Goal: Task Accomplishment & Management: Manage account settings

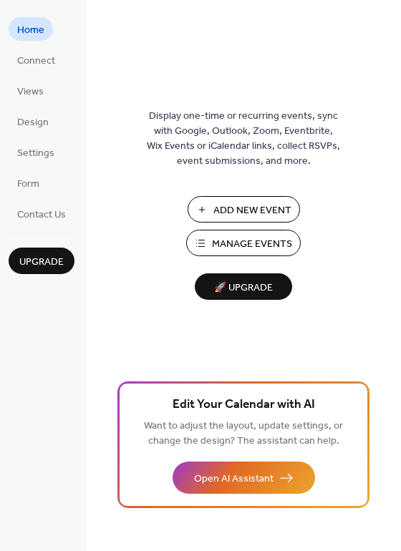
click at [255, 243] on span "Manage Events" at bounding box center [252, 244] width 80 height 15
click at [217, 243] on span "Manage Events" at bounding box center [252, 244] width 80 height 15
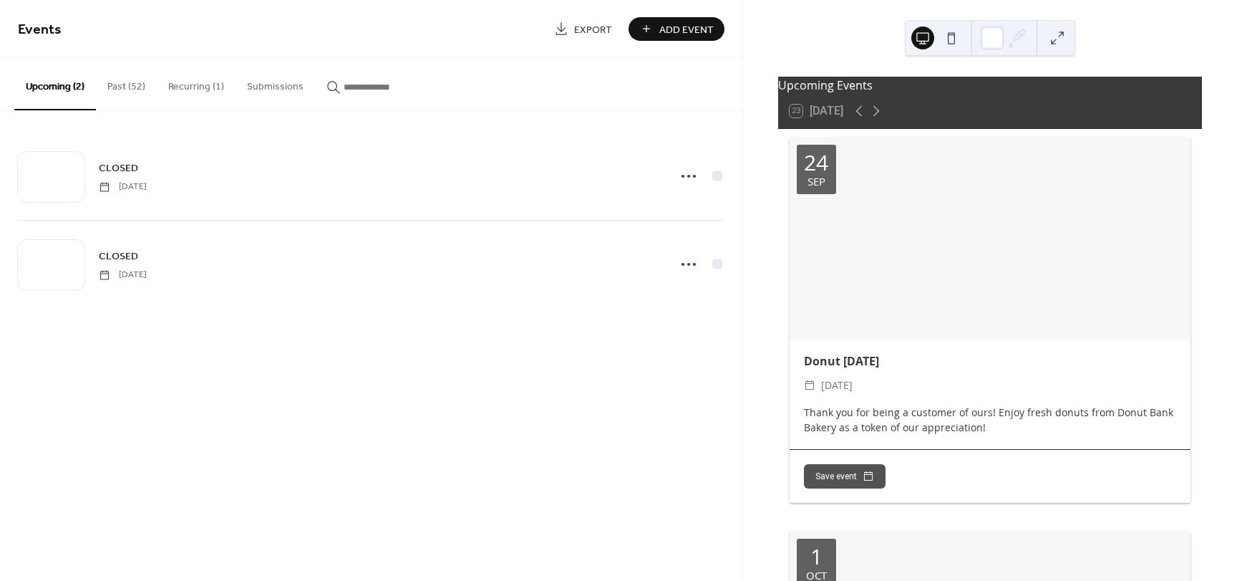
click at [128, 90] on button "Past (52)" at bounding box center [126, 83] width 61 height 51
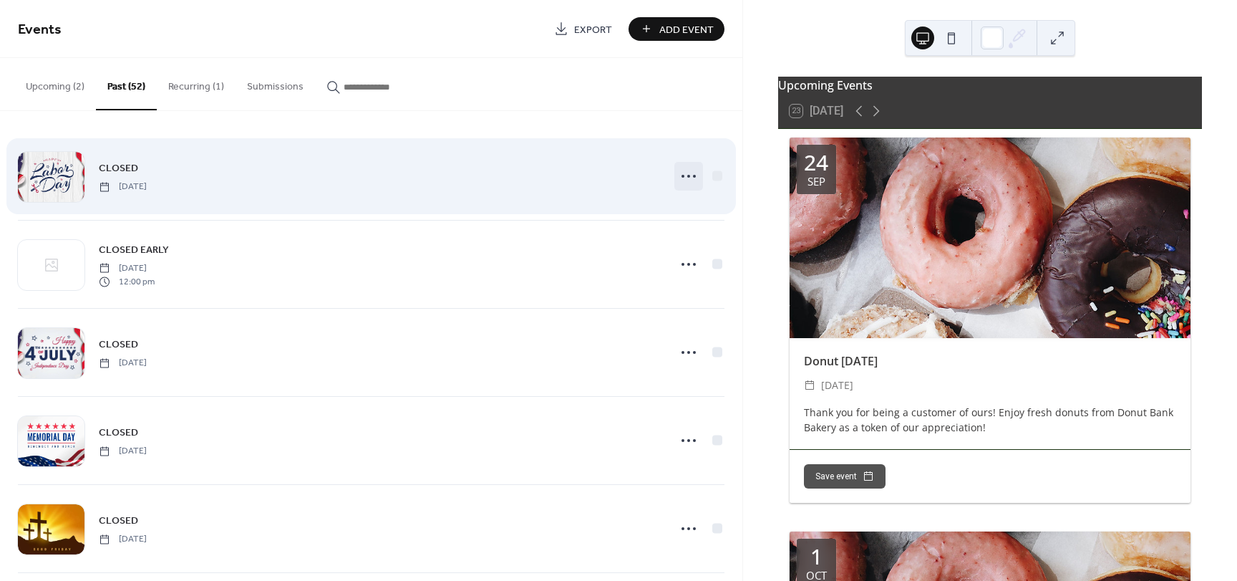
click at [680, 178] on icon at bounding box center [688, 176] width 23 height 23
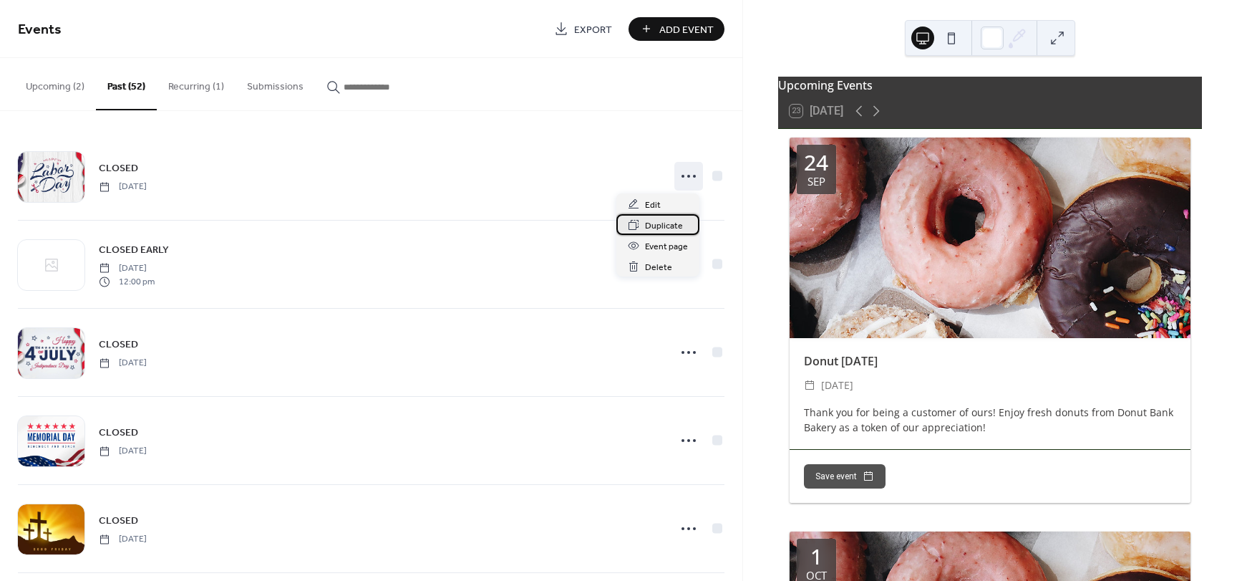
click at [649, 222] on span "Duplicate" at bounding box center [664, 225] width 38 height 15
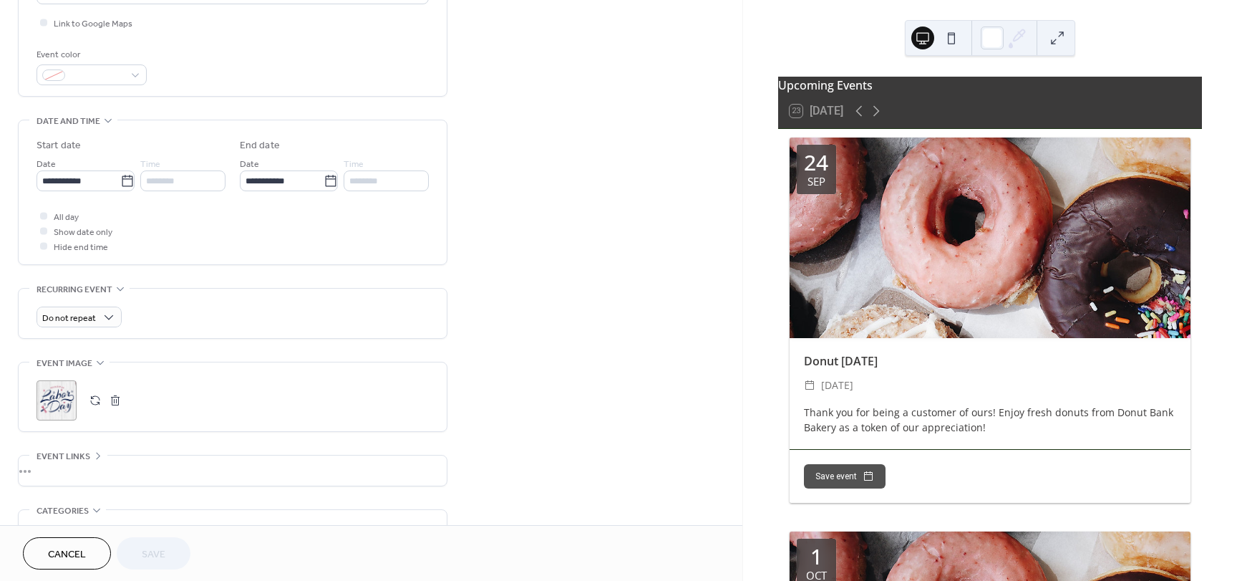
scroll to position [275, 0]
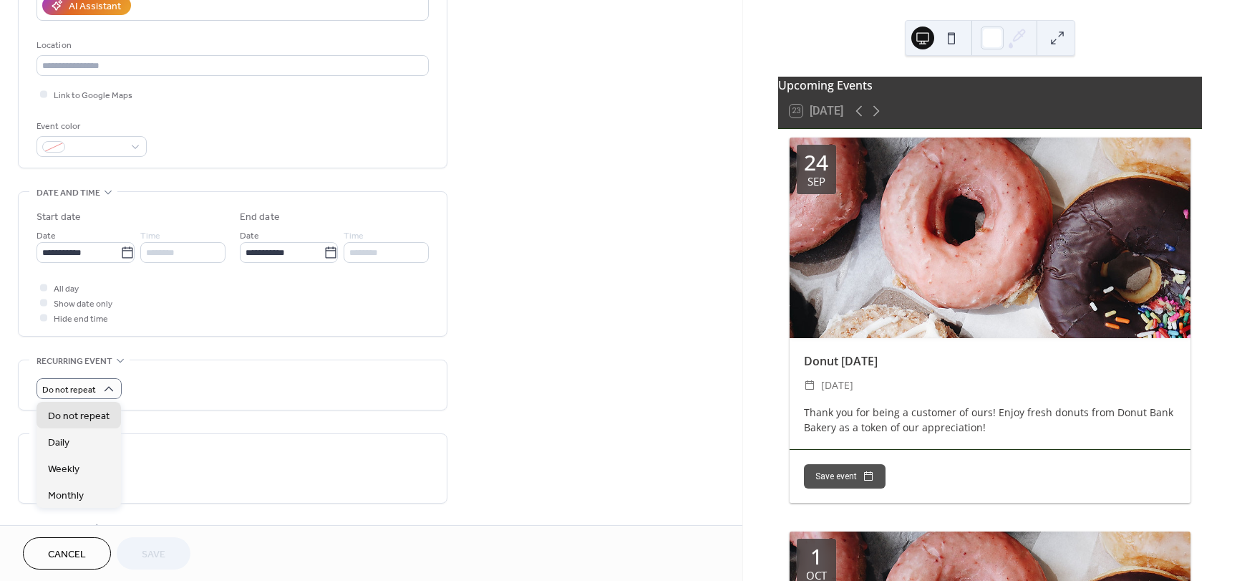
click at [622, 286] on div "**********" at bounding box center [371, 272] width 742 height 935
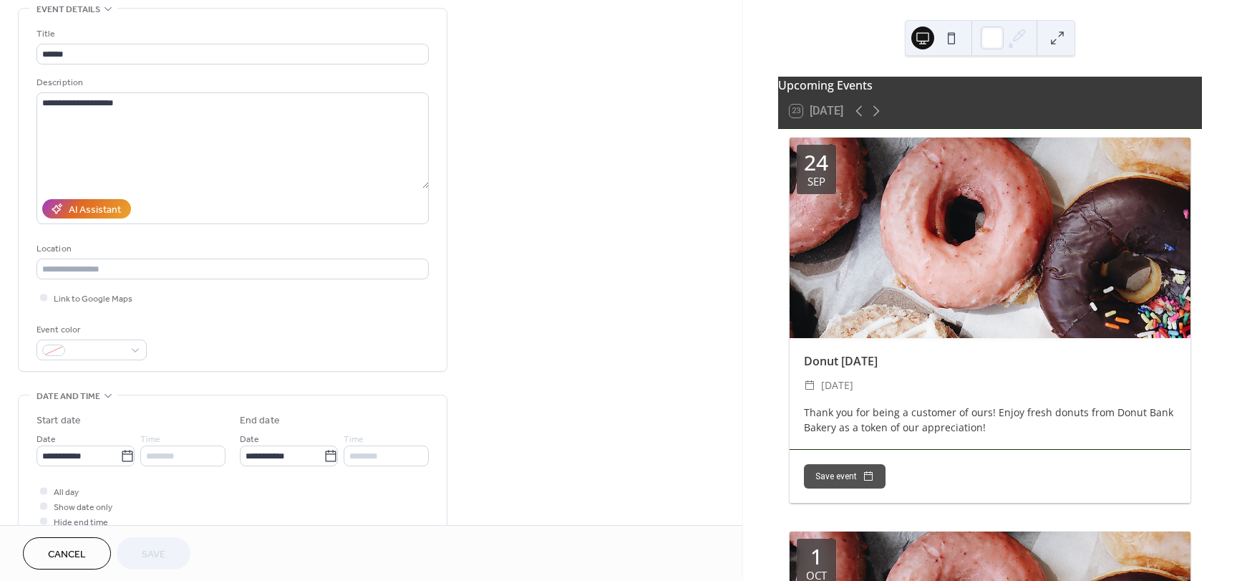
scroll to position [143, 0]
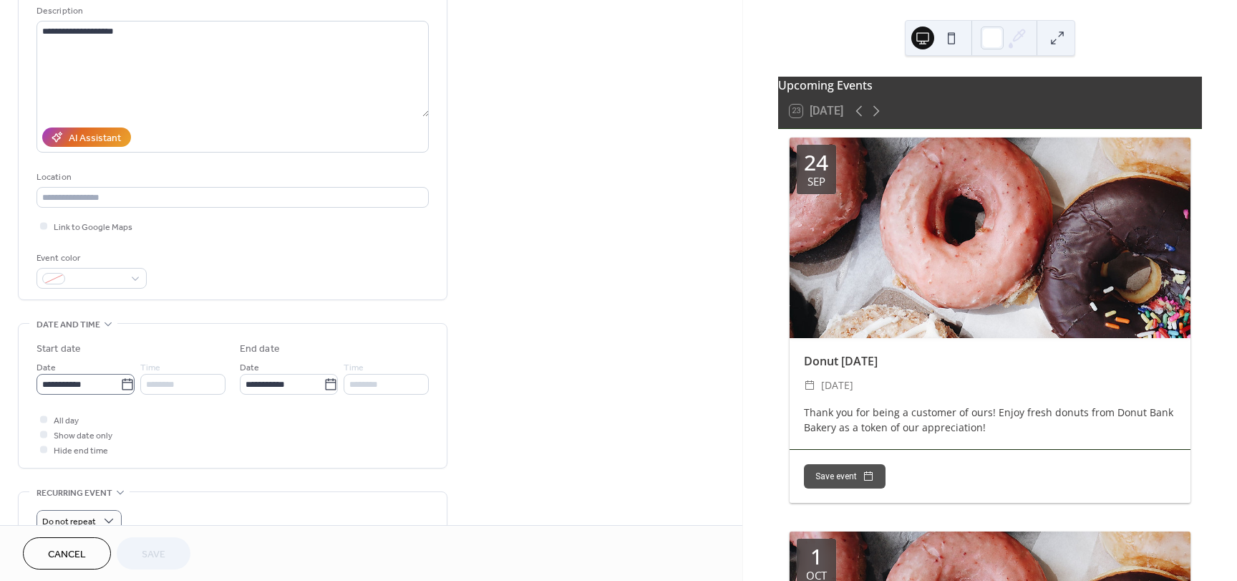
click at [123, 385] on icon at bounding box center [127, 384] width 14 height 14
click at [120, 385] on input "**********" at bounding box center [79, 384] width 84 height 21
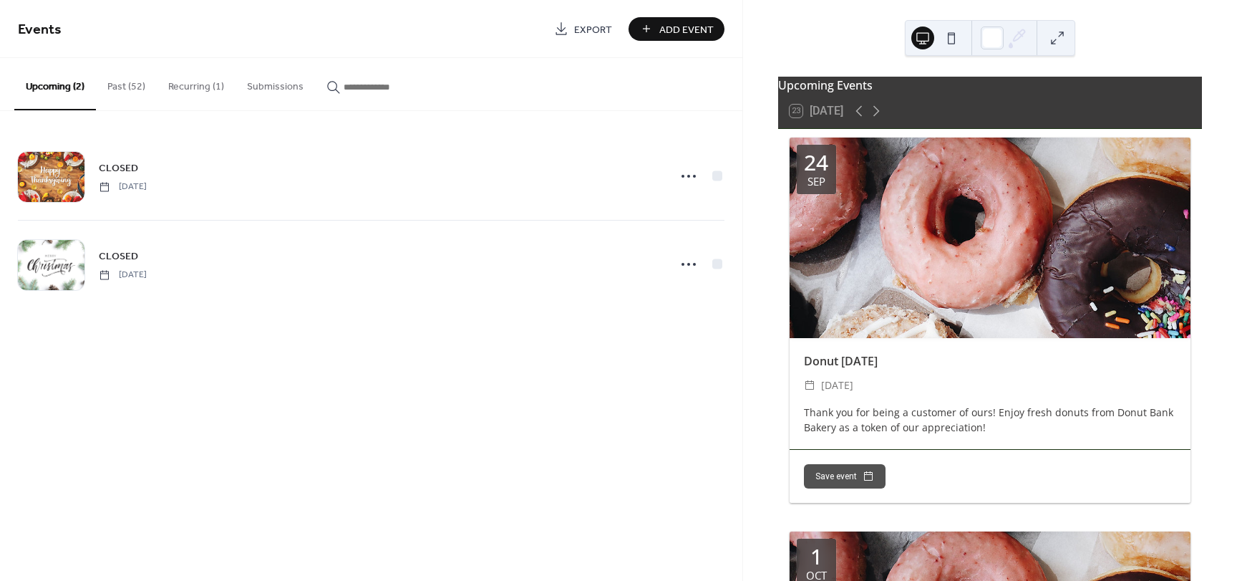
click at [112, 79] on button "Past (52)" at bounding box center [126, 83] width 61 height 51
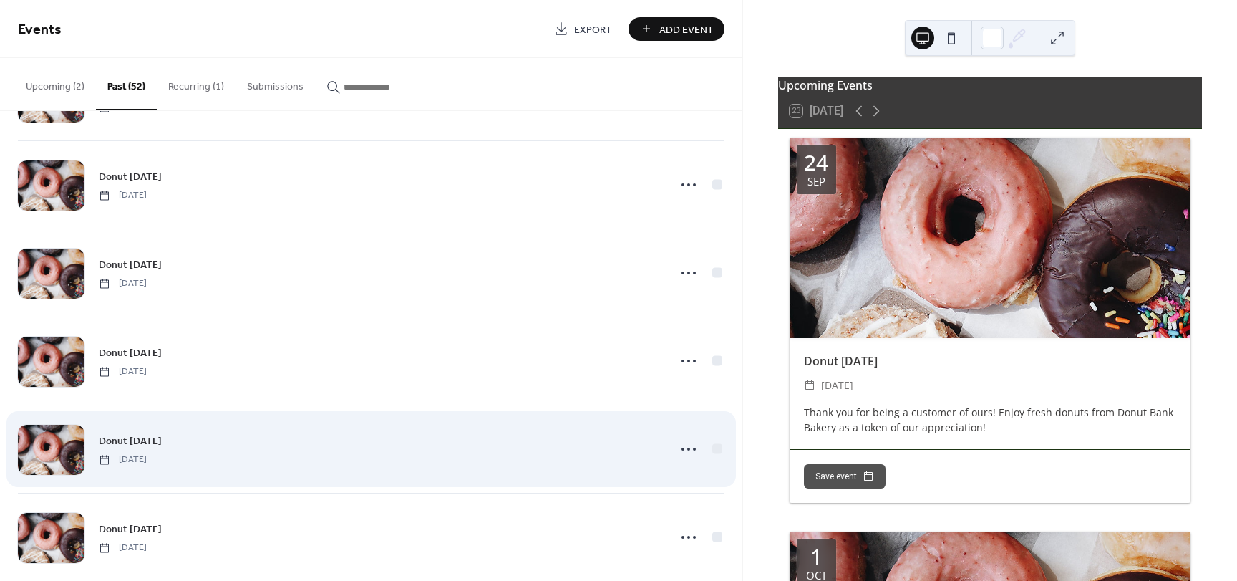
scroll to position [4152, 0]
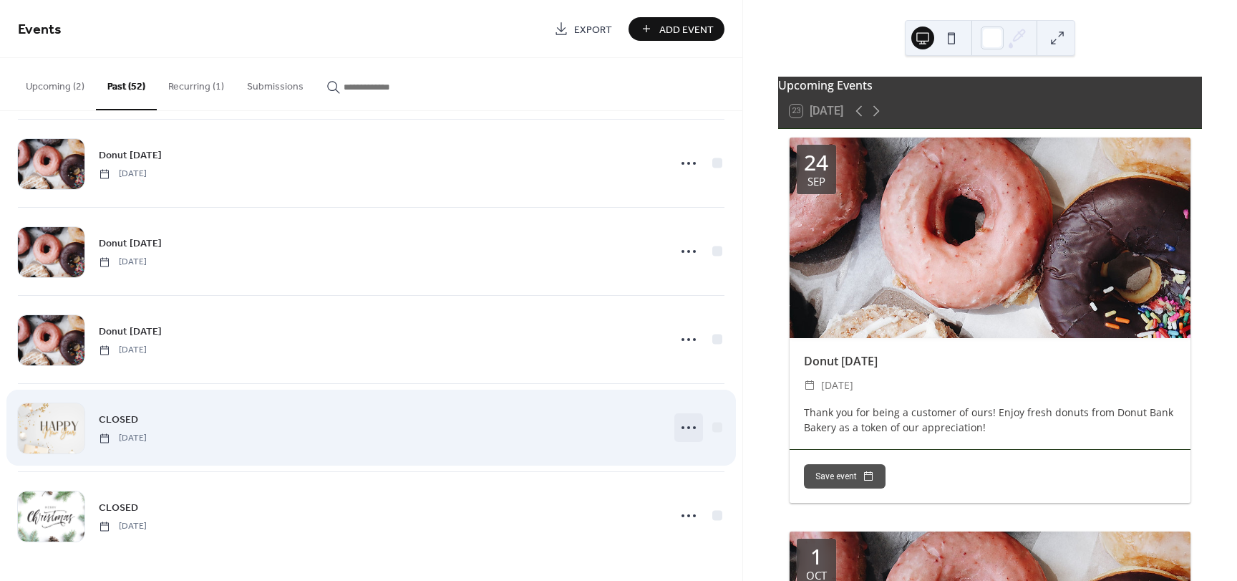
click at [684, 430] on icon at bounding box center [688, 427] width 23 height 23
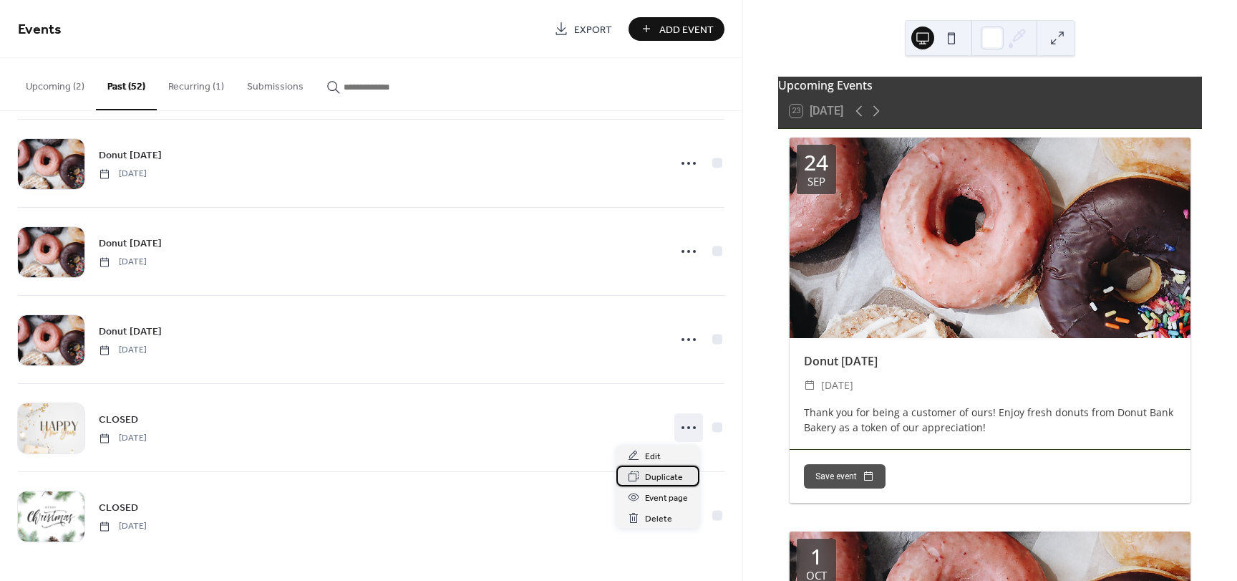
click at [662, 473] on span "Duplicate" at bounding box center [664, 477] width 38 height 15
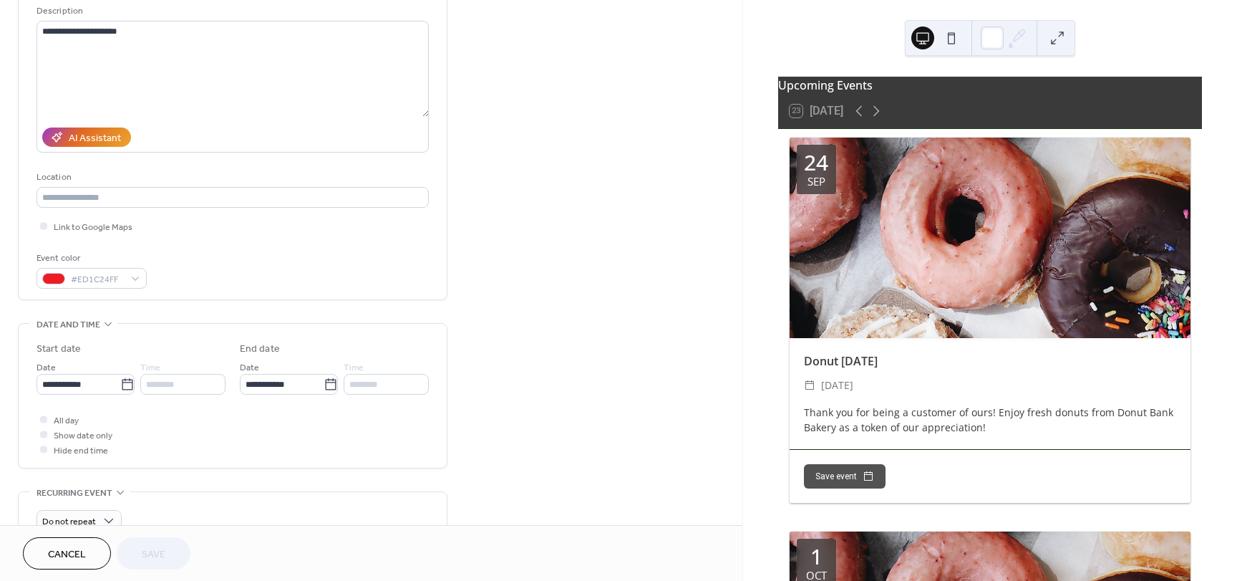
scroll to position [215, 0]
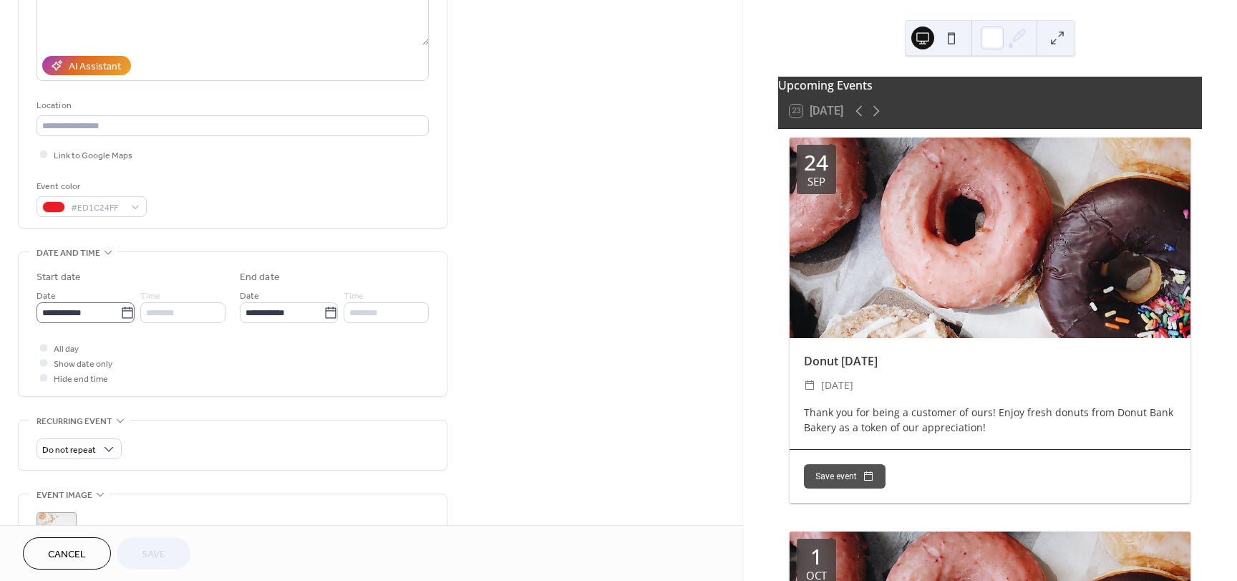
click at [125, 316] on icon at bounding box center [127, 313] width 14 height 14
click at [120, 316] on input "**********" at bounding box center [79, 312] width 84 height 21
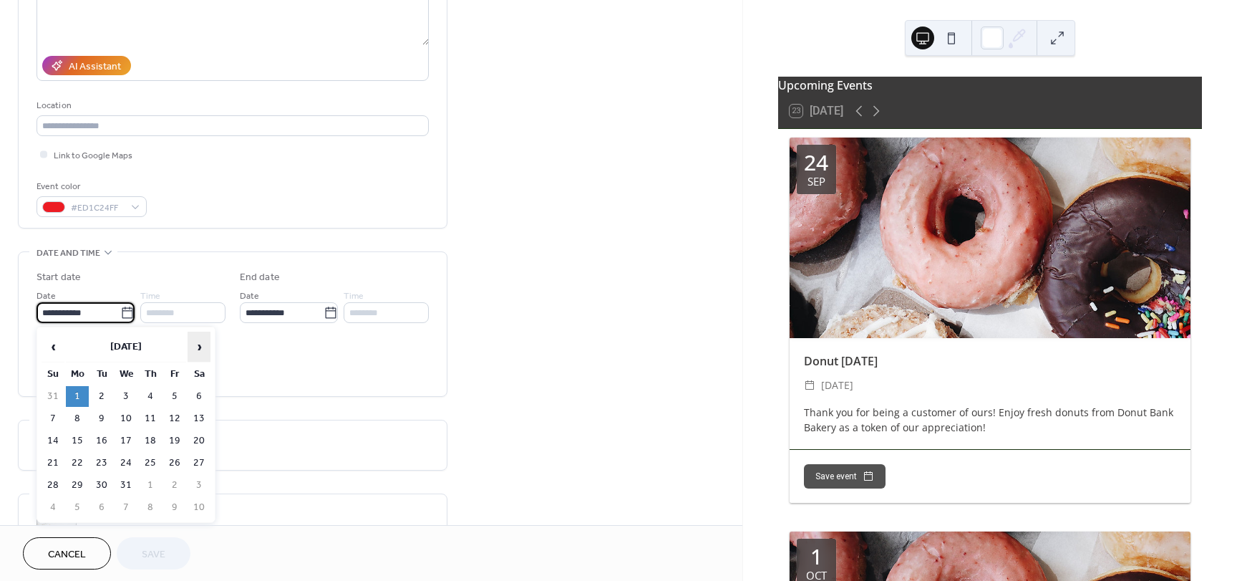
click at [198, 344] on span "›" at bounding box center [198, 346] width 21 height 29
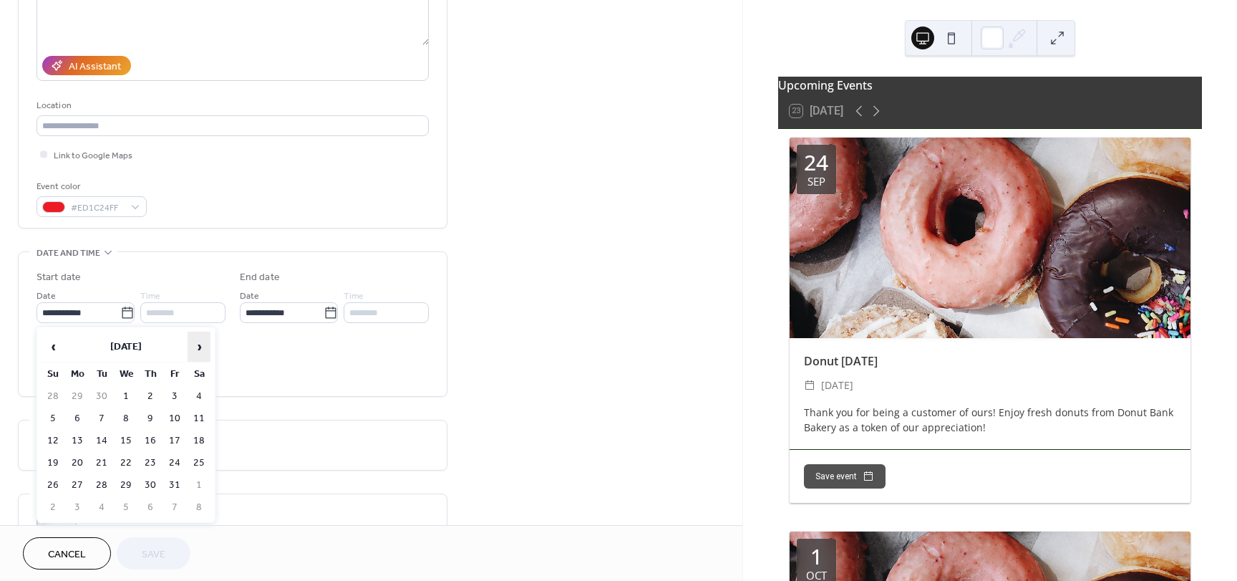
click at [198, 344] on span "›" at bounding box center [198, 346] width 21 height 29
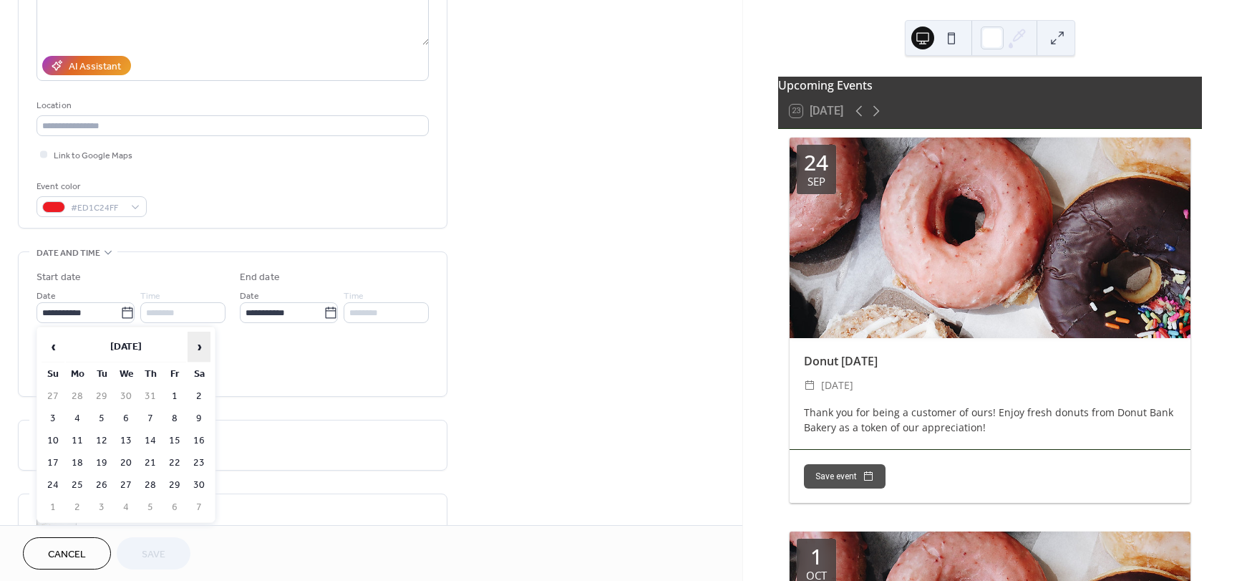
click at [198, 344] on span "›" at bounding box center [198, 346] width 21 height 29
click at [125, 395] on td "1" at bounding box center [126, 396] width 23 height 21
type input "**********"
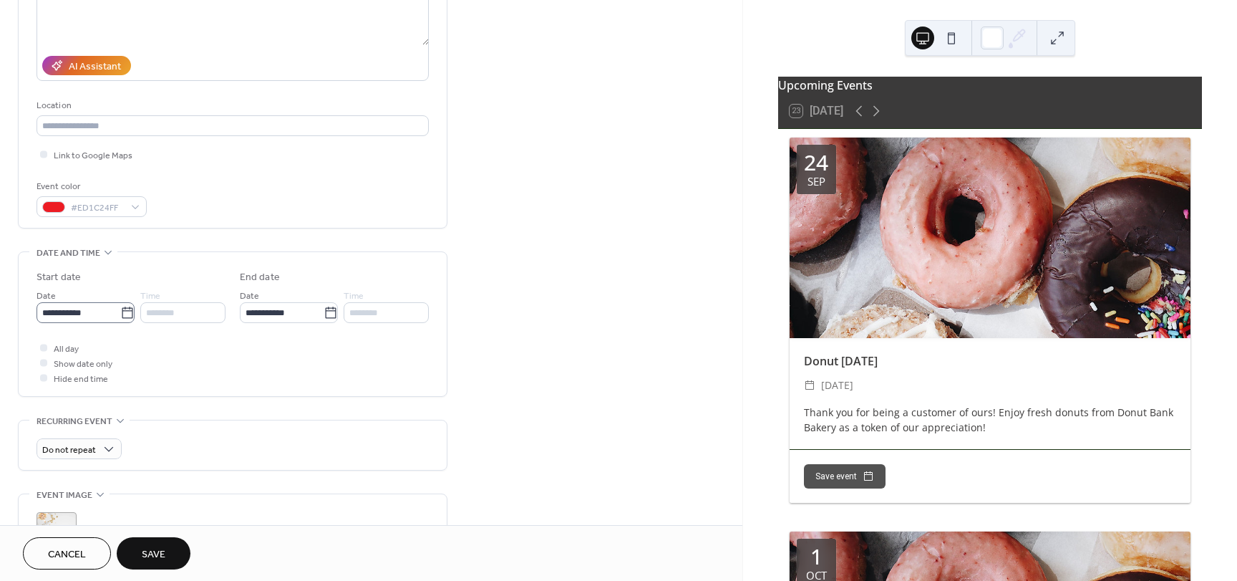
click at [127, 313] on icon at bounding box center [127, 313] width 14 height 14
click at [120, 313] on input "**********" at bounding box center [79, 312] width 84 height 21
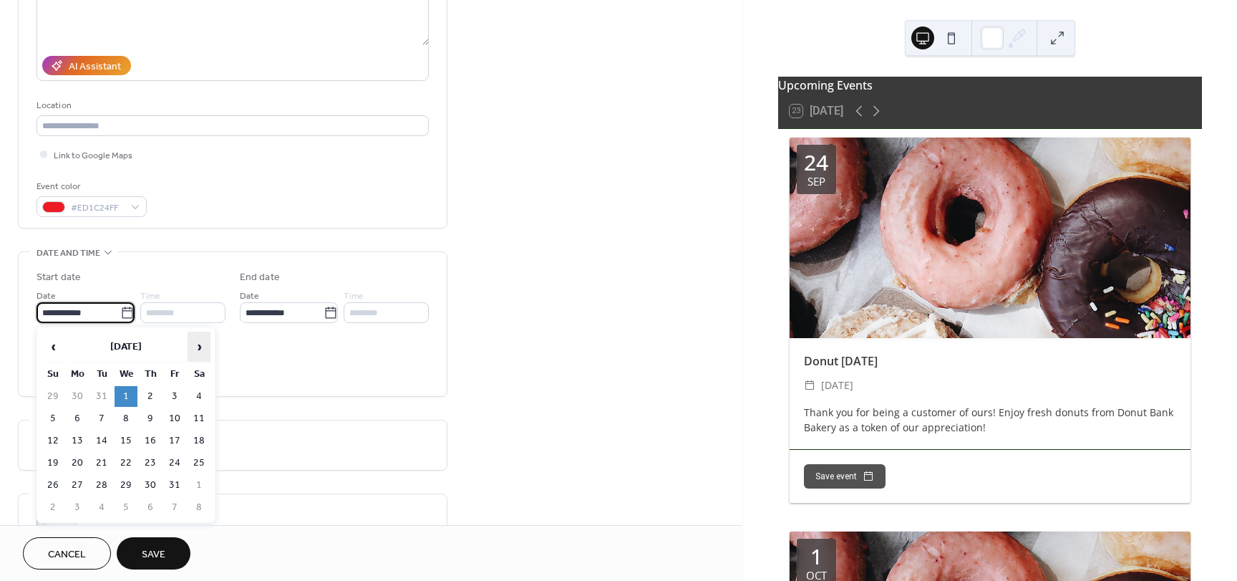
click at [196, 348] on span "›" at bounding box center [198, 346] width 21 height 29
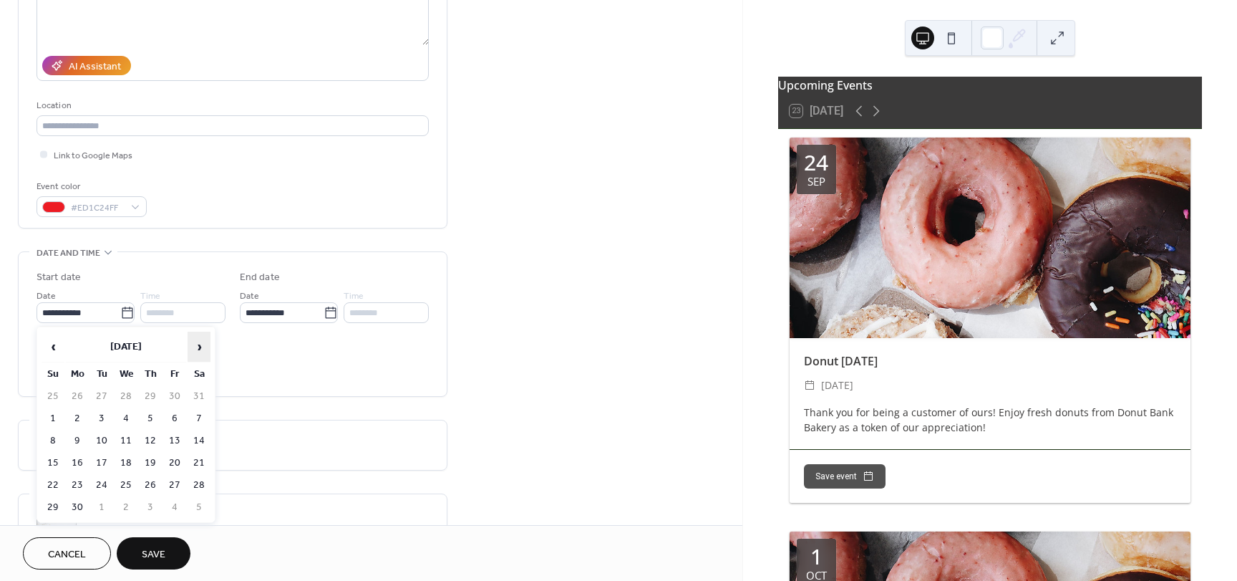
click at [196, 348] on span "›" at bounding box center [198, 346] width 21 height 29
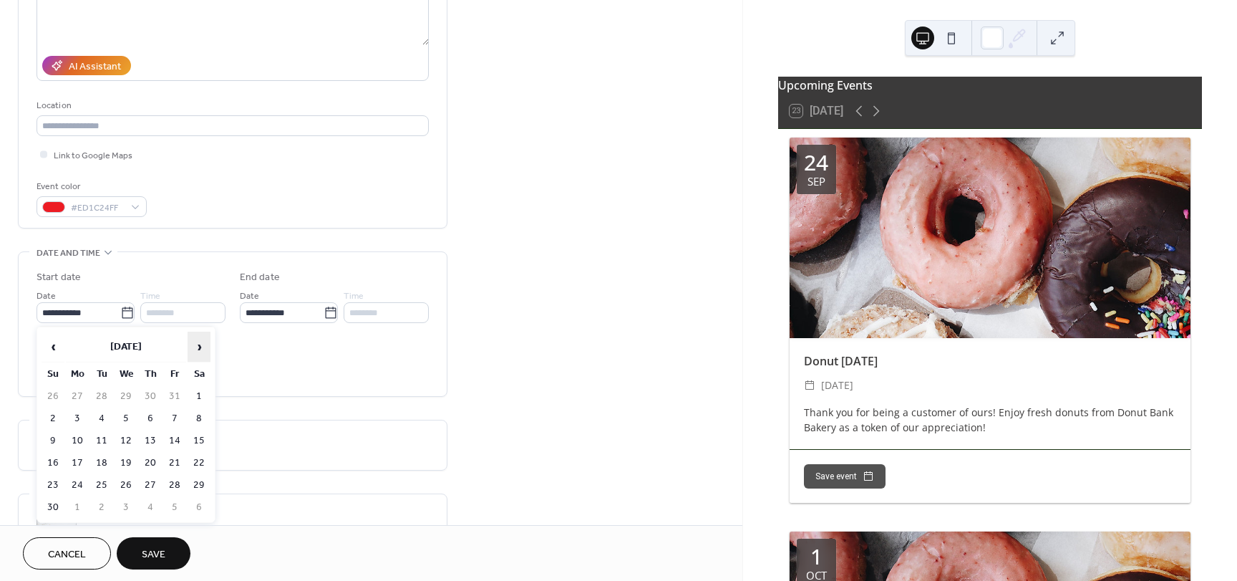
click at [196, 348] on span "›" at bounding box center [198, 346] width 21 height 29
click at [149, 396] on td "1" at bounding box center [150, 396] width 23 height 21
type input "**********"
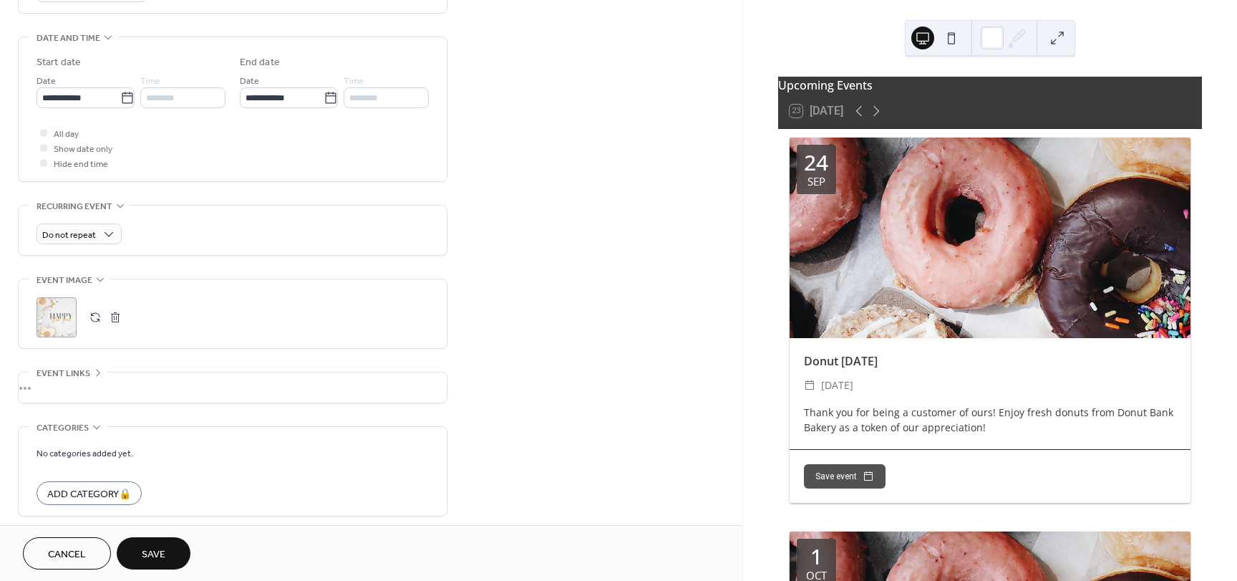
scroll to position [490, 0]
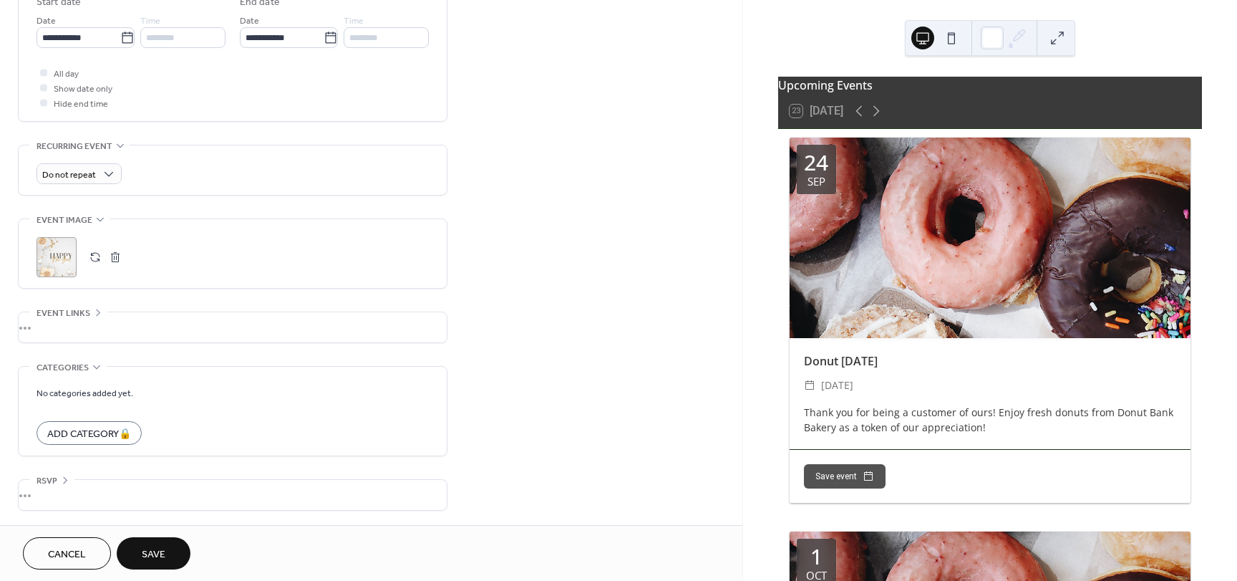
click at [161, 548] on span "Save" at bounding box center [154, 554] width 24 height 15
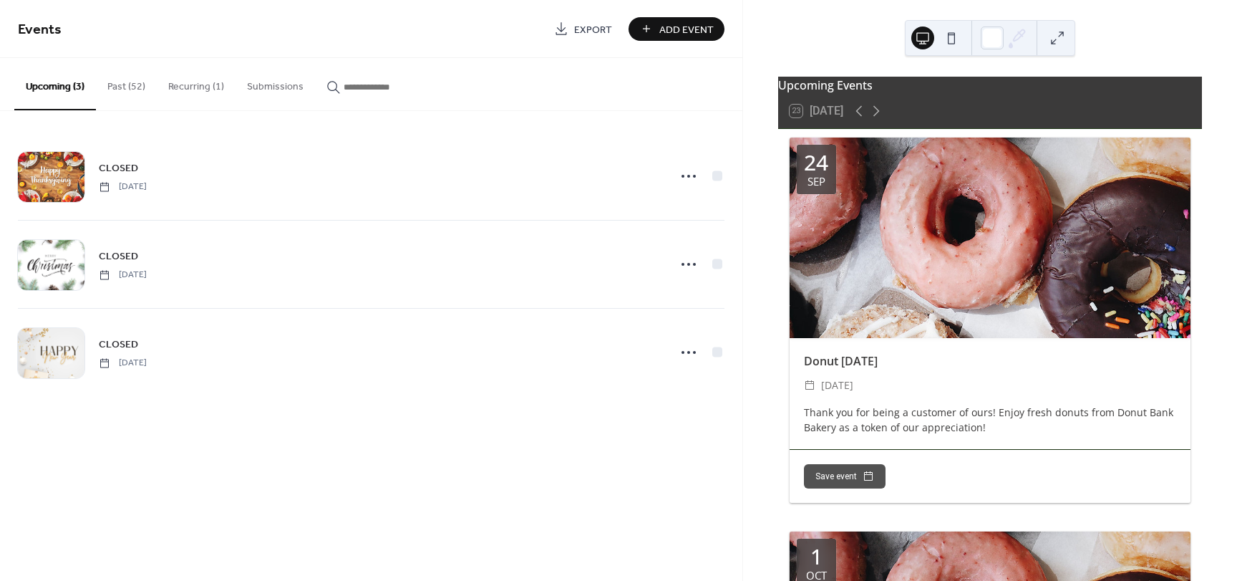
click at [132, 84] on button "Past (52)" at bounding box center [126, 83] width 61 height 51
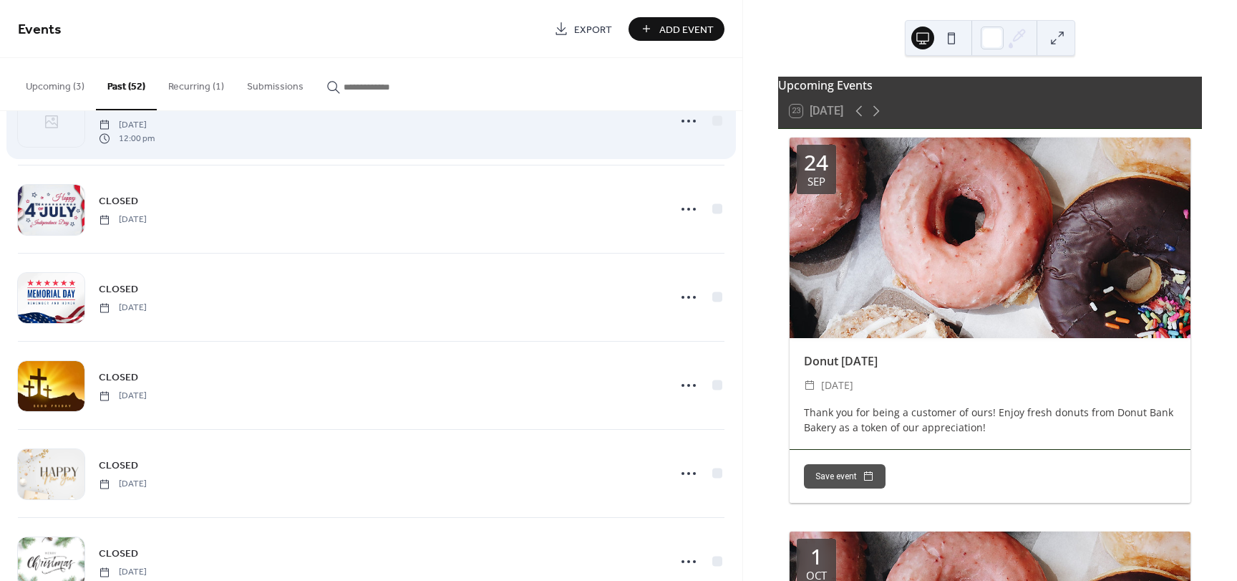
scroll to position [215, 0]
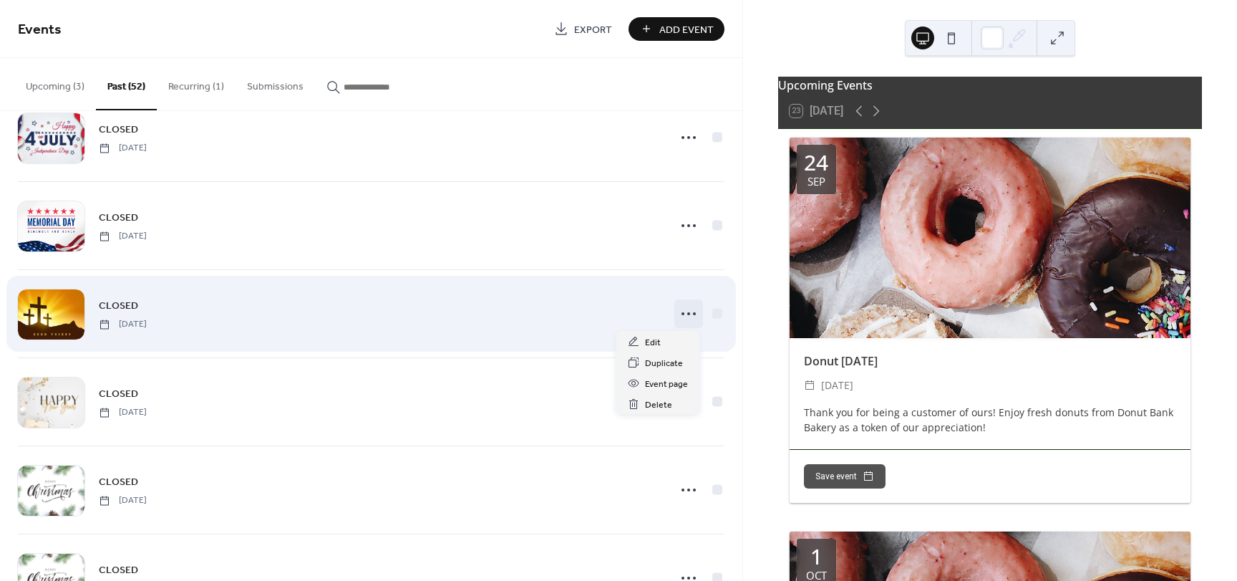
click at [687, 315] on icon at bounding box center [688, 313] width 23 height 23
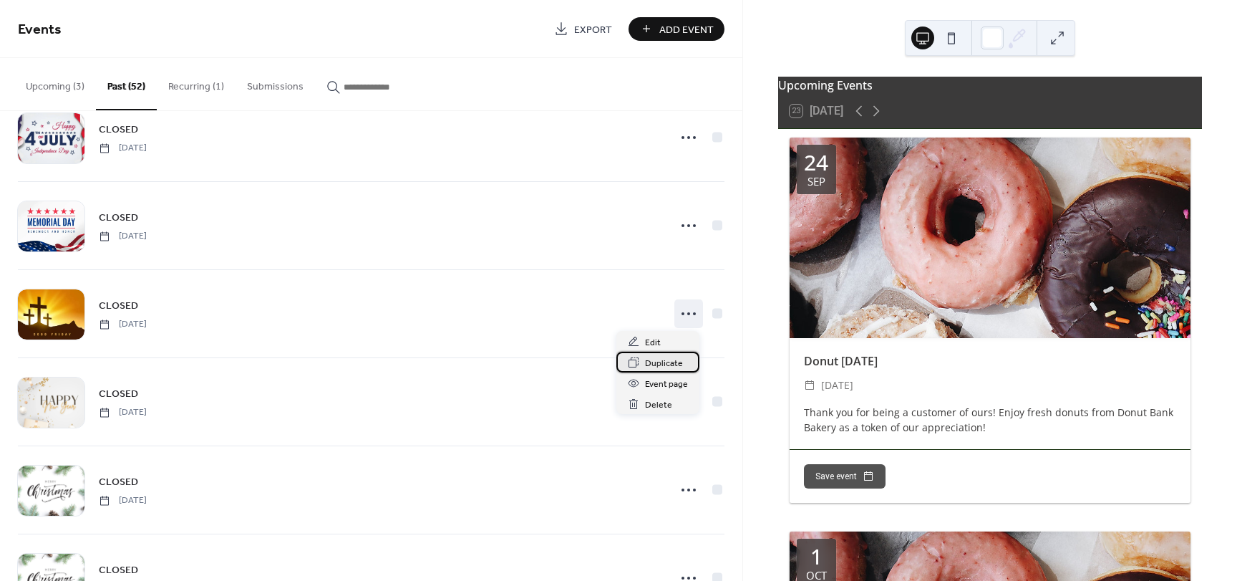
click at [662, 366] on span "Duplicate" at bounding box center [664, 363] width 38 height 15
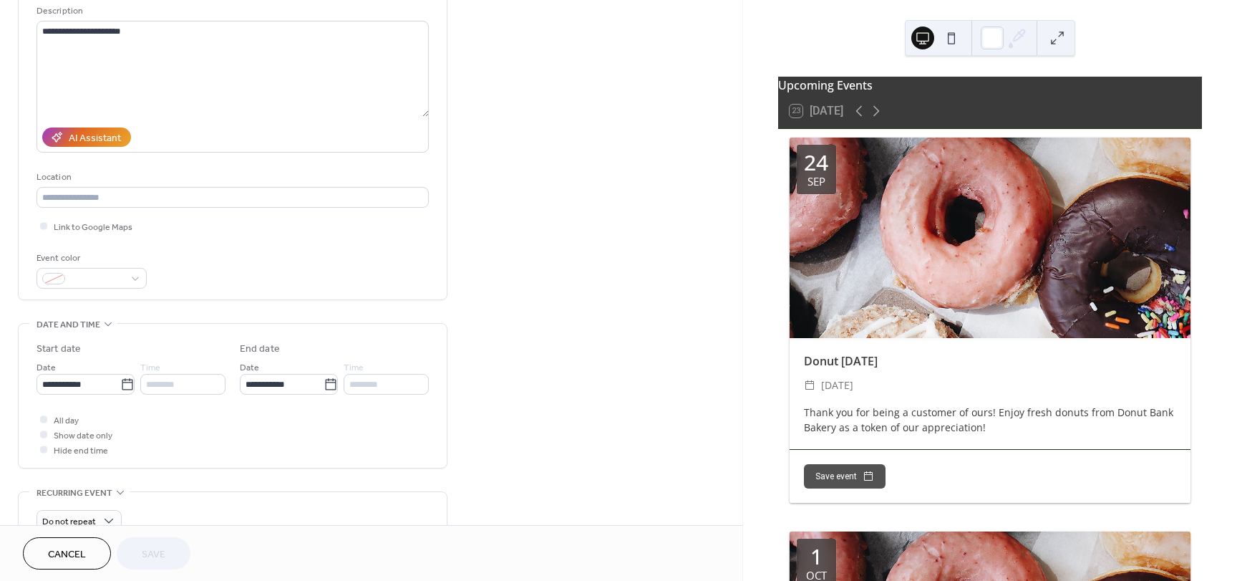
scroll to position [215, 0]
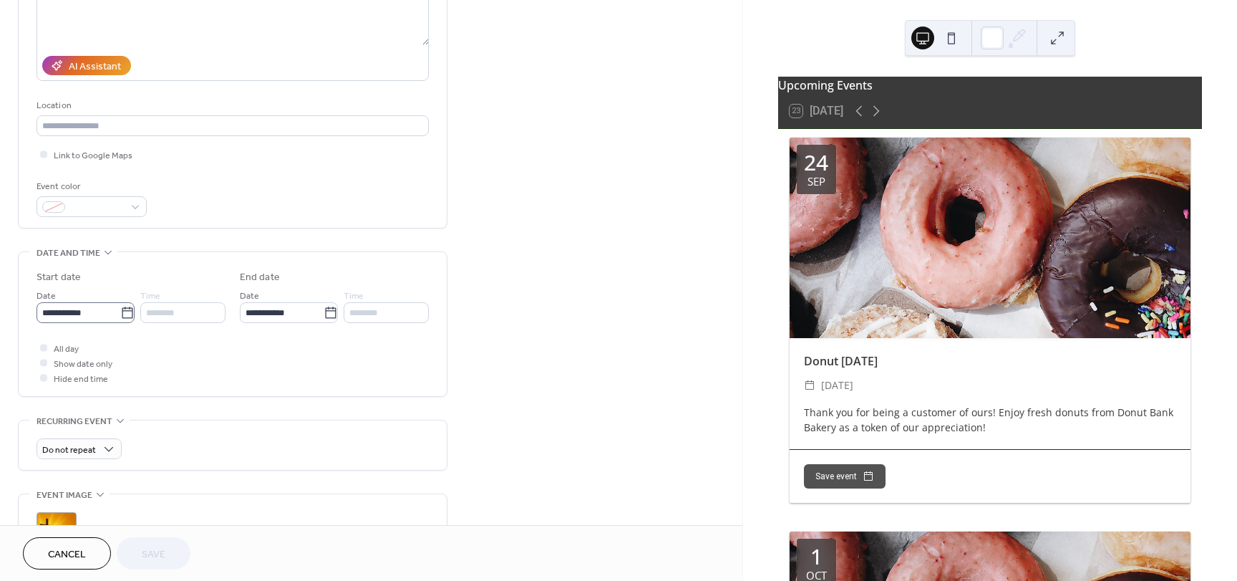
click at [120, 311] on icon at bounding box center [127, 313] width 14 height 14
click at [120, 311] on input "**********" at bounding box center [79, 312] width 84 height 21
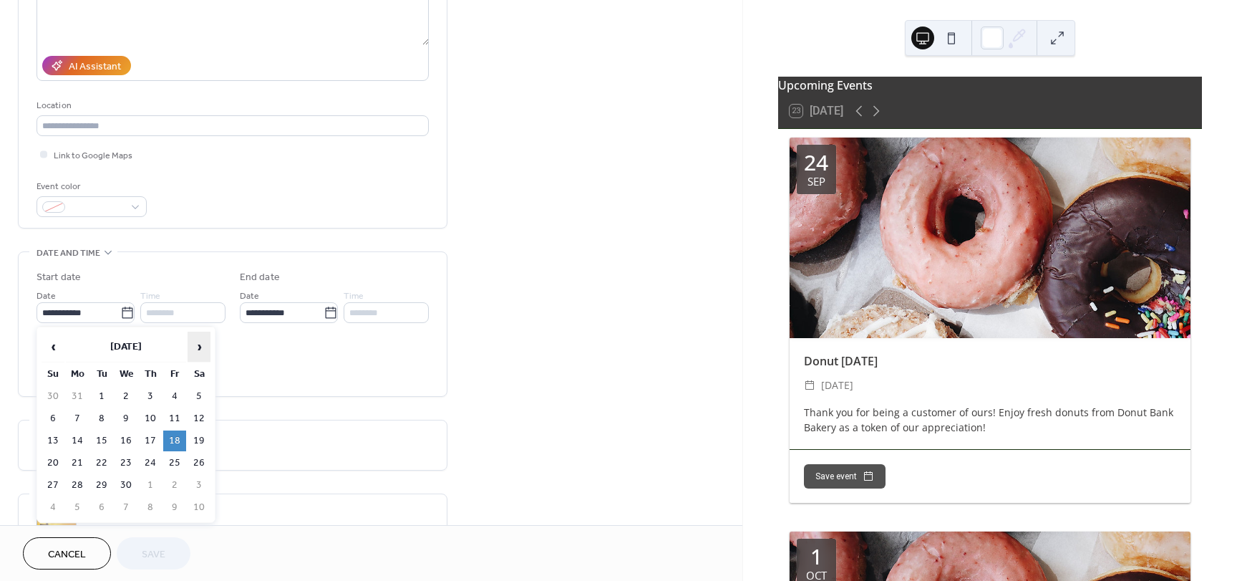
click at [195, 344] on span "›" at bounding box center [198, 346] width 21 height 29
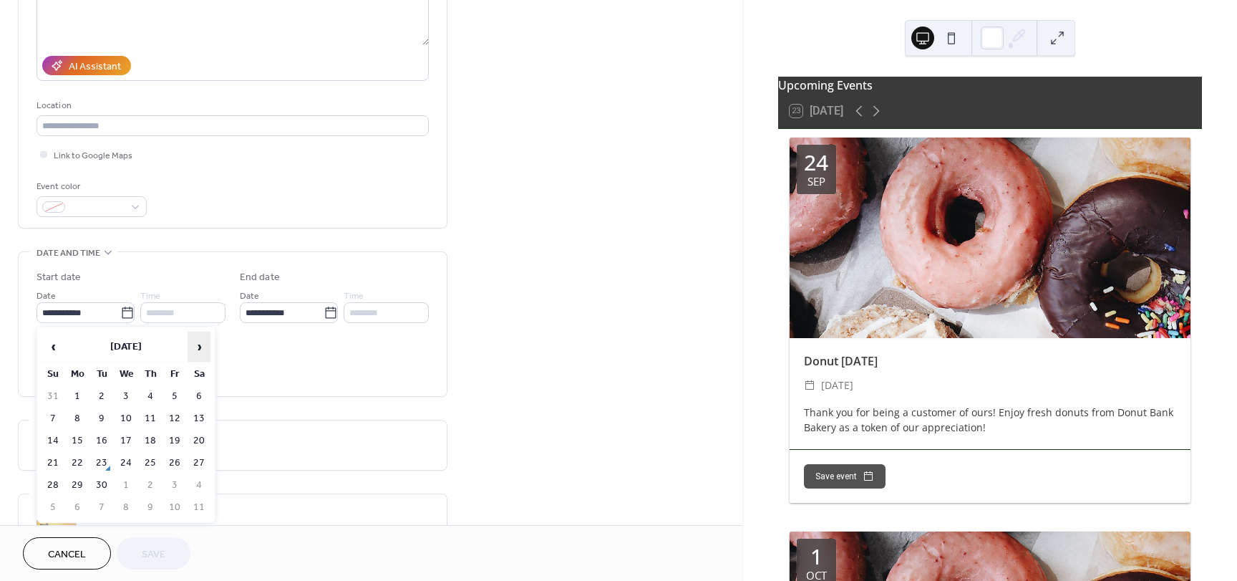
click at [195, 344] on span "›" at bounding box center [198, 346] width 21 height 29
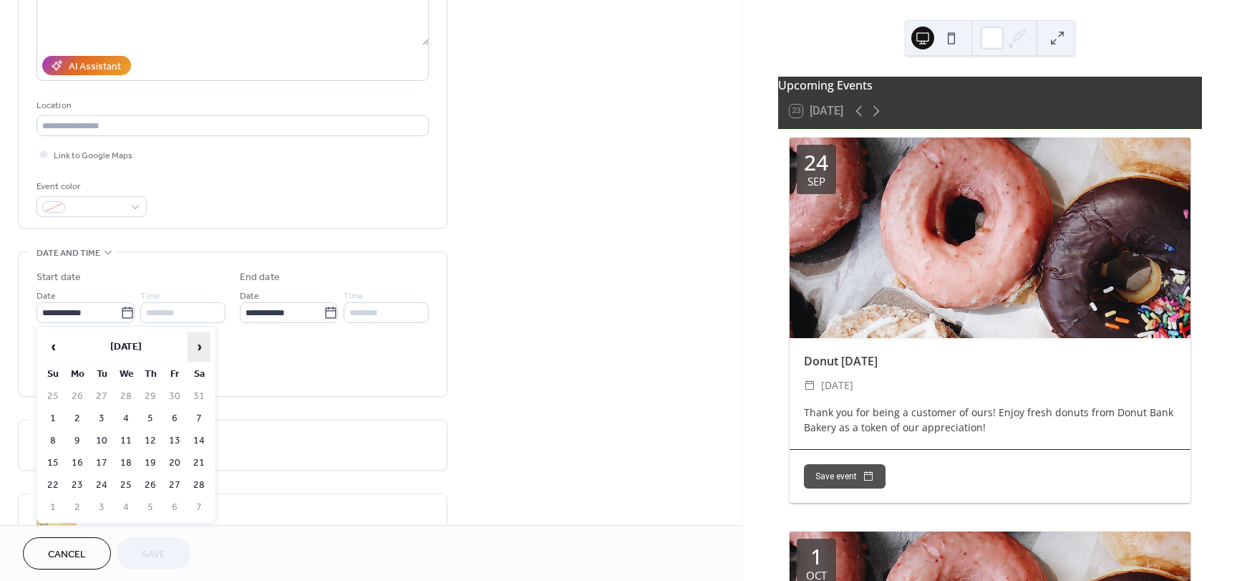
click at [195, 344] on span "›" at bounding box center [198, 346] width 21 height 29
click at [198, 342] on span "›" at bounding box center [198, 346] width 21 height 29
click at [174, 392] on td "3" at bounding box center [174, 396] width 23 height 21
type input "**********"
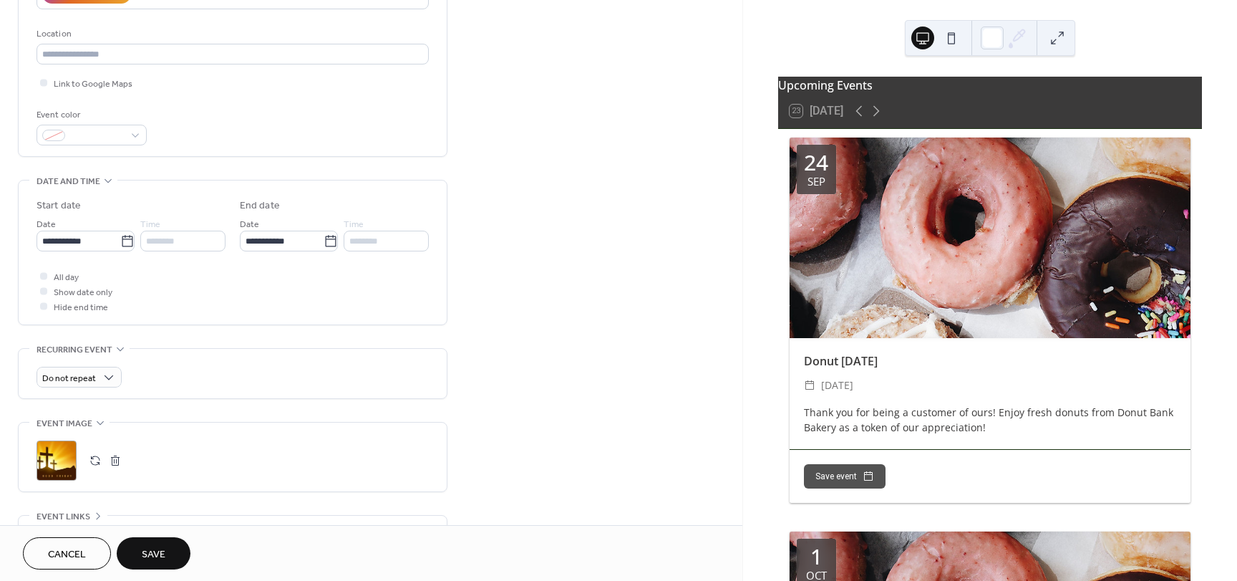
scroll to position [358, 0]
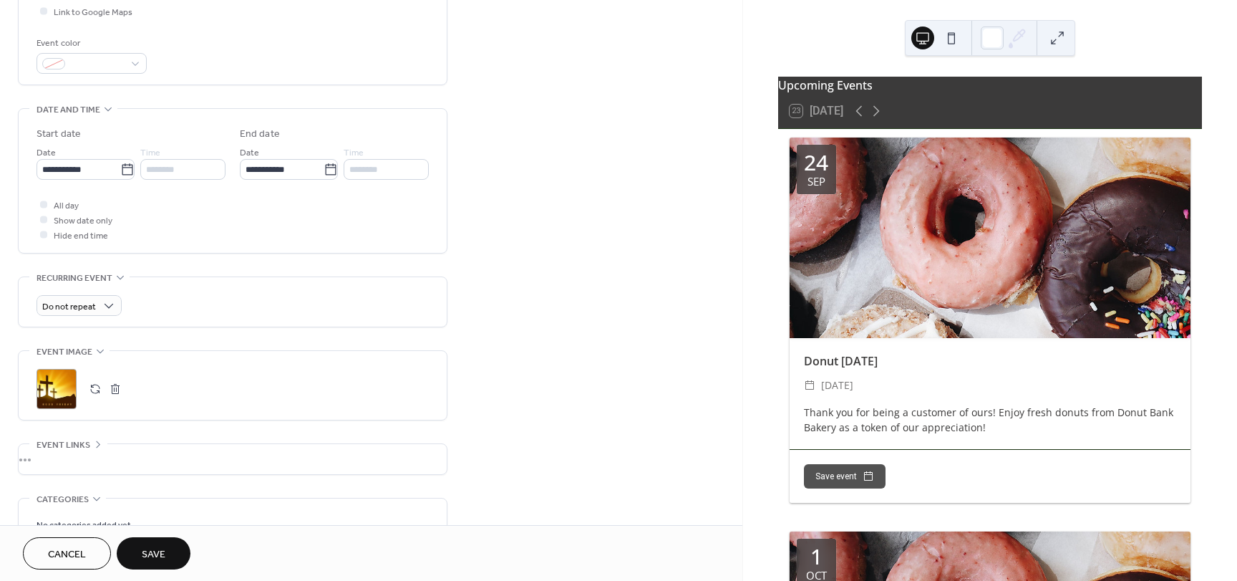
click at [155, 548] on span "Save" at bounding box center [154, 554] width 24 height 15
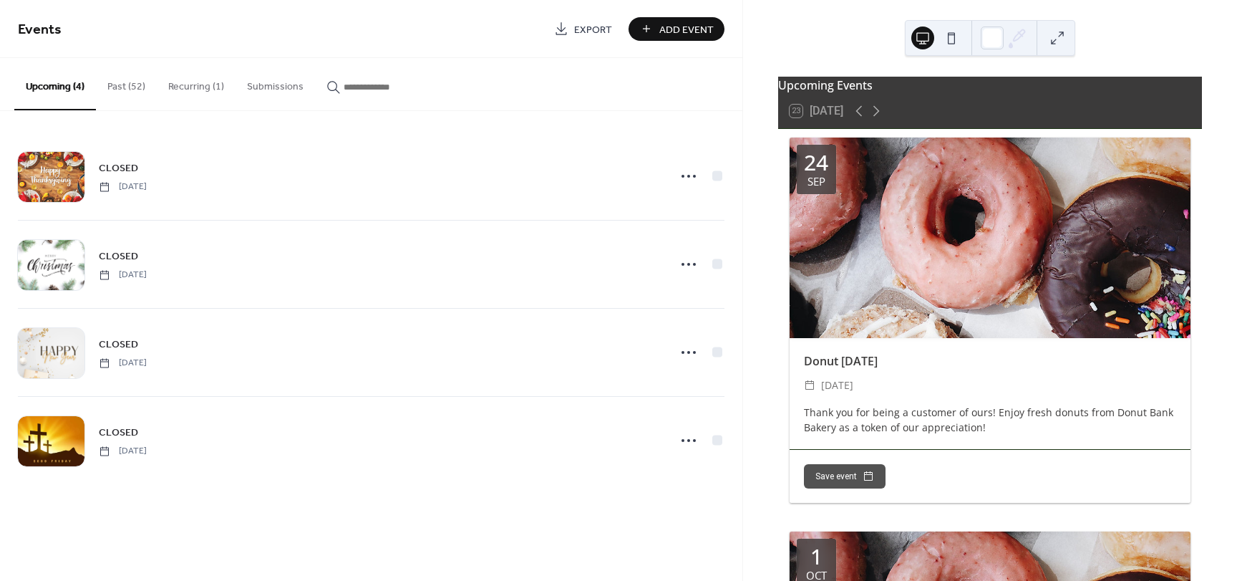
click at [129, 92] on button "Past (52)" at bounding box center [126, 83] width 61 height 51
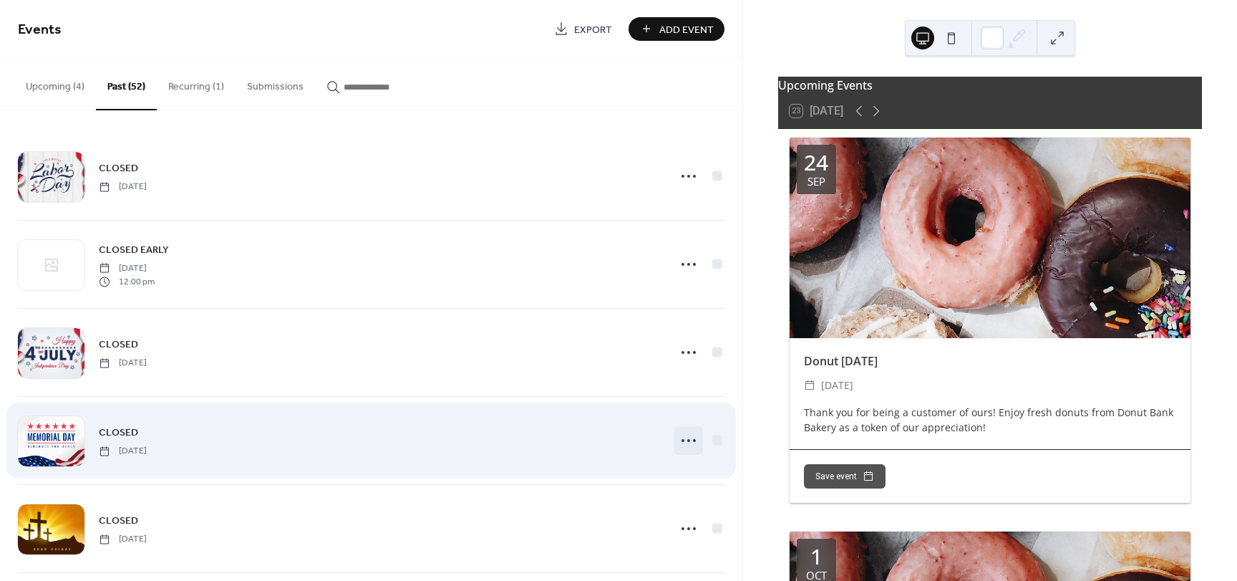
click at [683, 441] on icon at bounding box center [688, 440] width 23 height 23
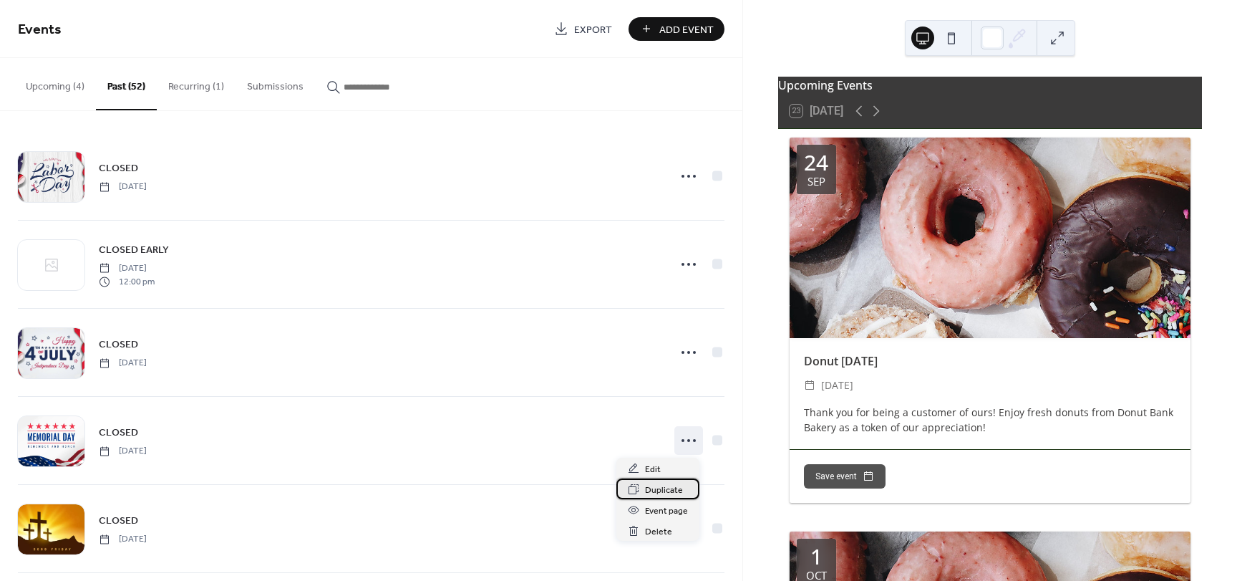
click at [656, 488] on span "Duplicate" at bounding box center [664, 490] width 38 height 15
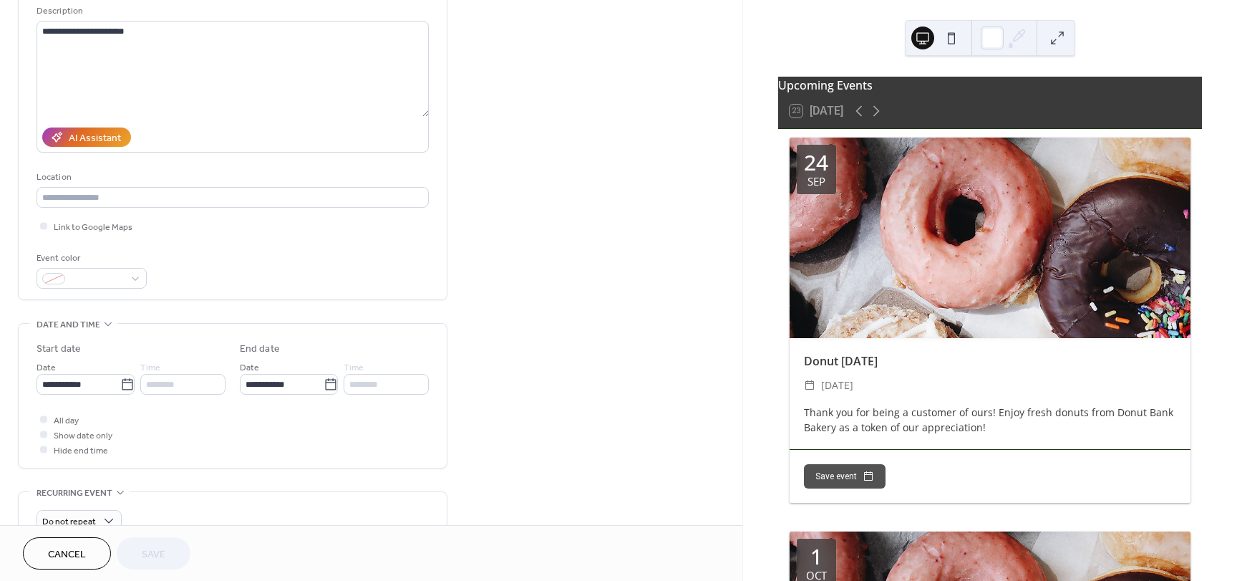
scroll to position [72, 0]
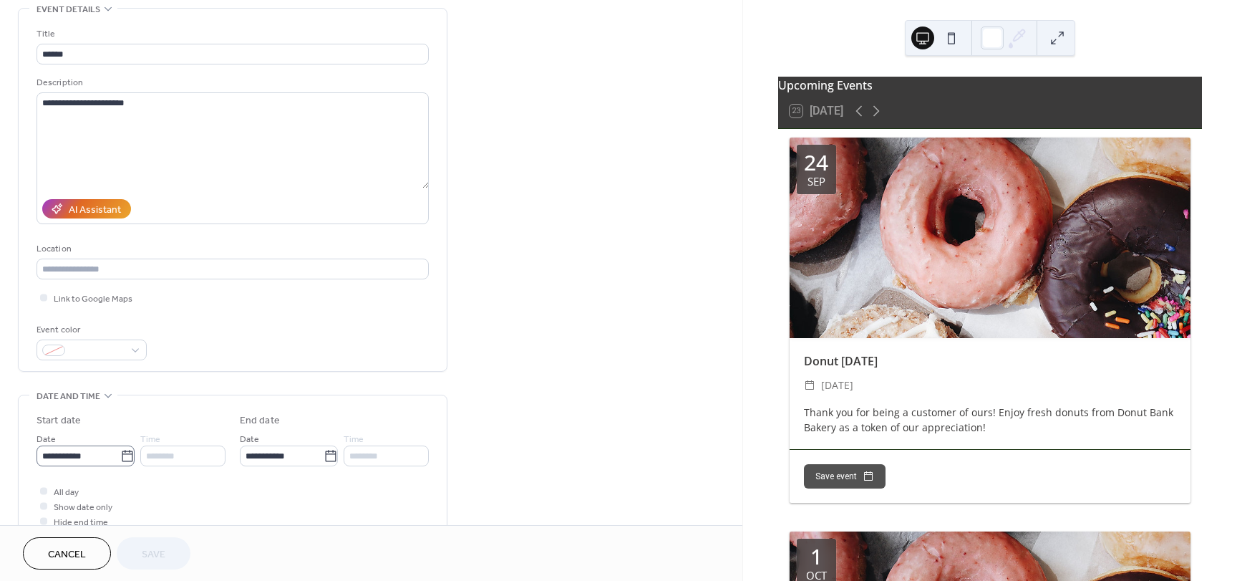
click at [123, 457] on icon at bounding box center [127, 456] width 14 height 14
click at [120, 457] on input "**********" at bounding box center [79, 455] width 84 height 21
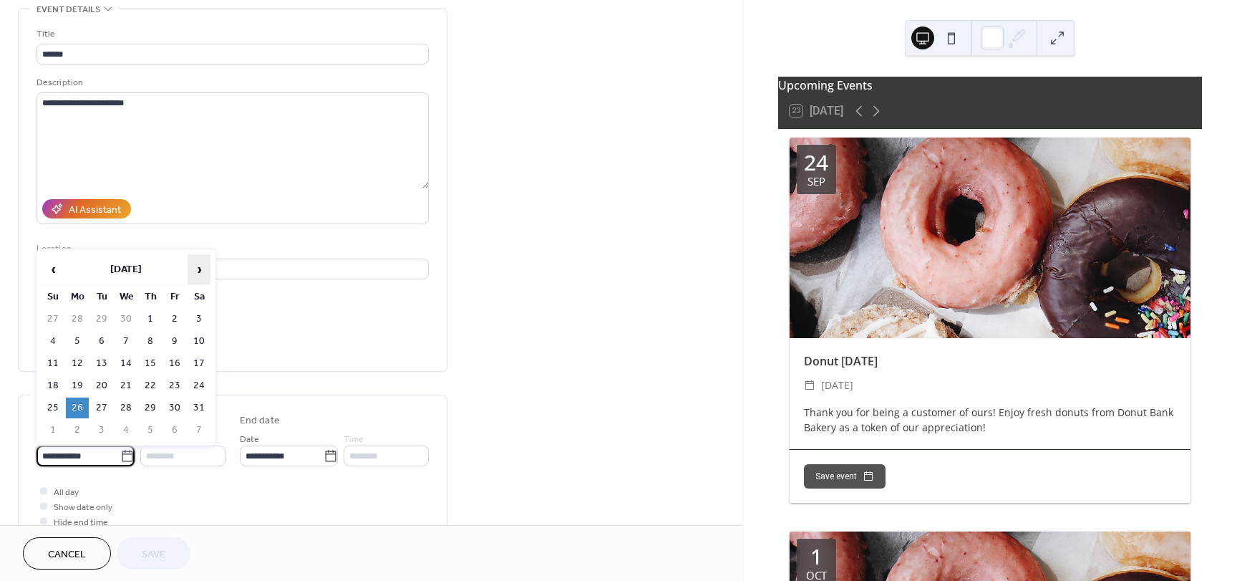
click at [195, 266] on span "›" at bounding box center [198, 269] width 21 height 29
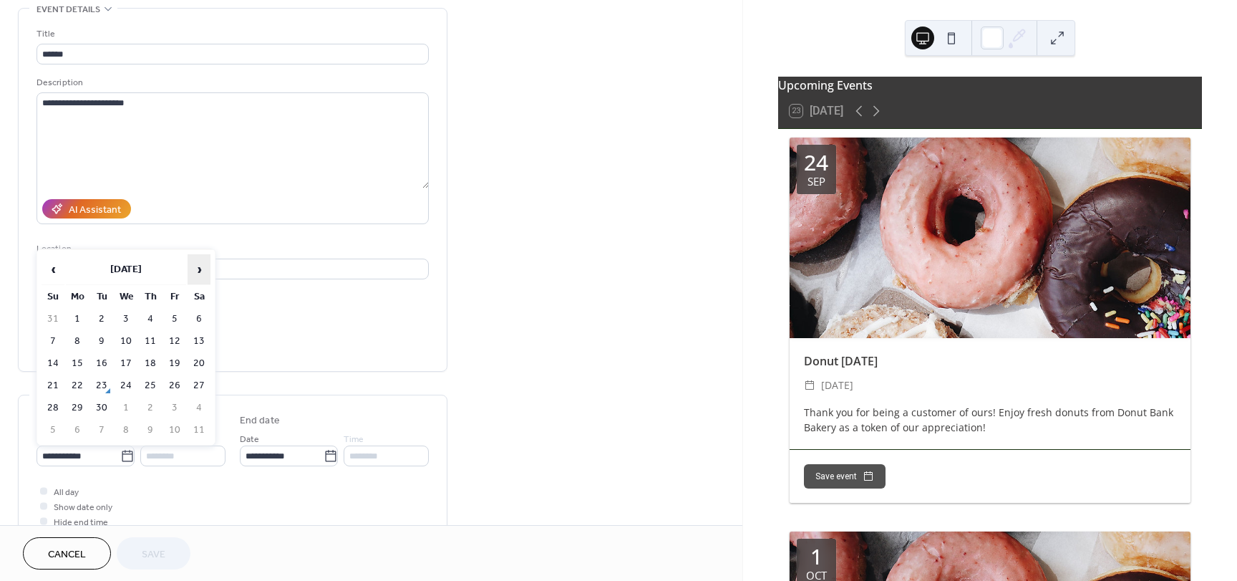
click at [195, 266] on span "›" at bounding box center [198, 269] width 21 height 29
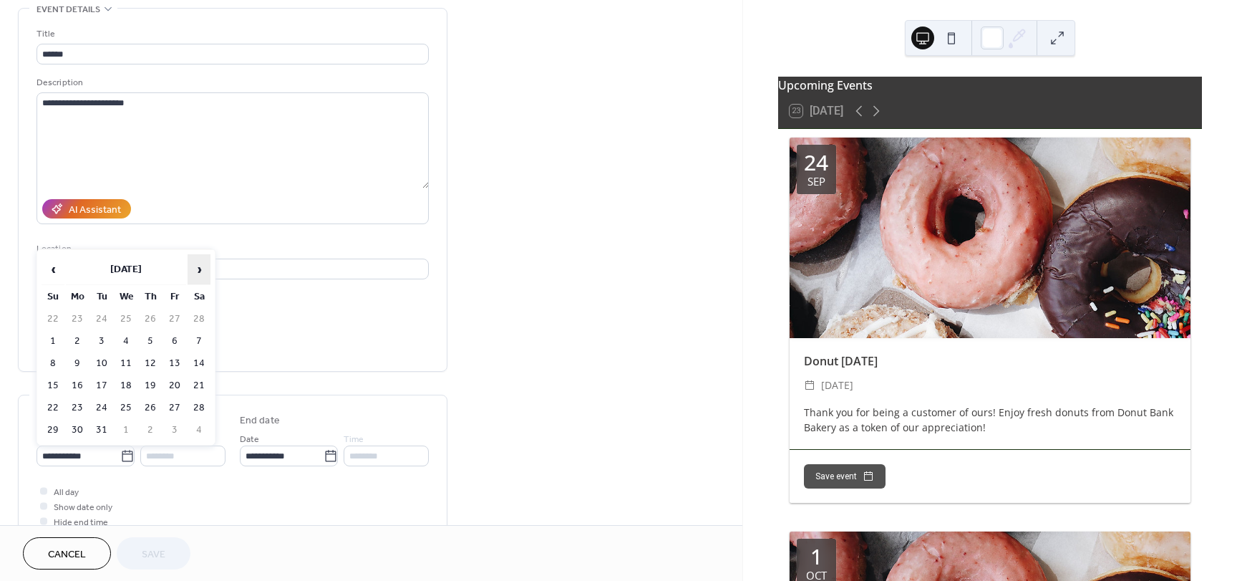
click at [195, 266] on span "›" at bounding box center [198, 269] width 21 height 29
click at [72, 406] on td "25" at bounding box center [77, 407] width 23 height 21
type input "**********"
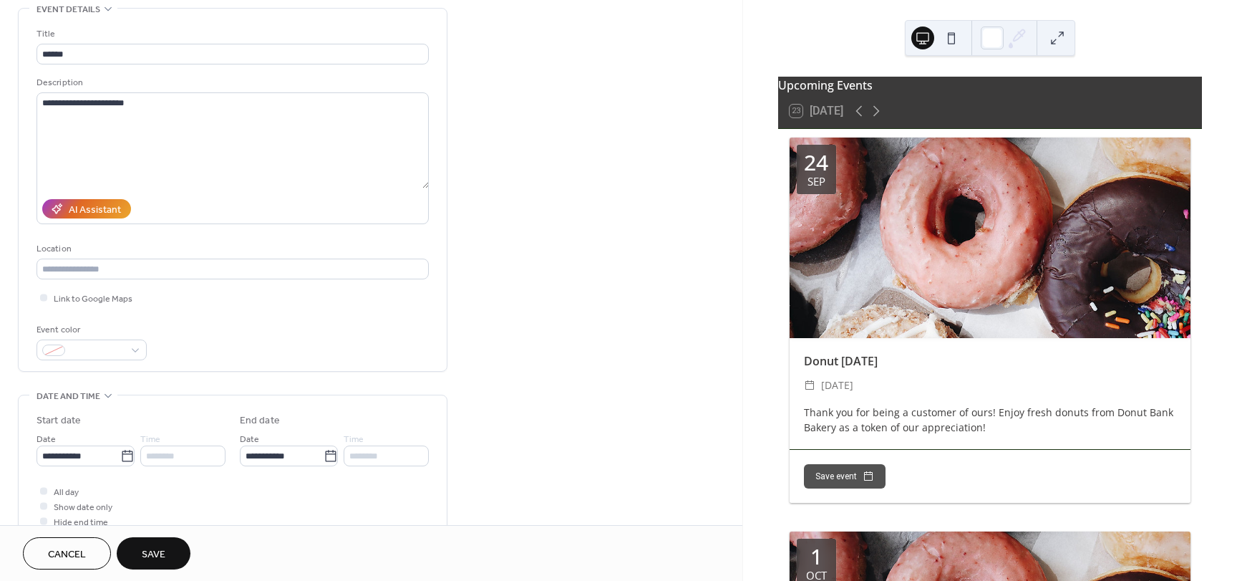
click at [175, 560] on button "Save" at bounding box center [154, 553] width 74 height 32
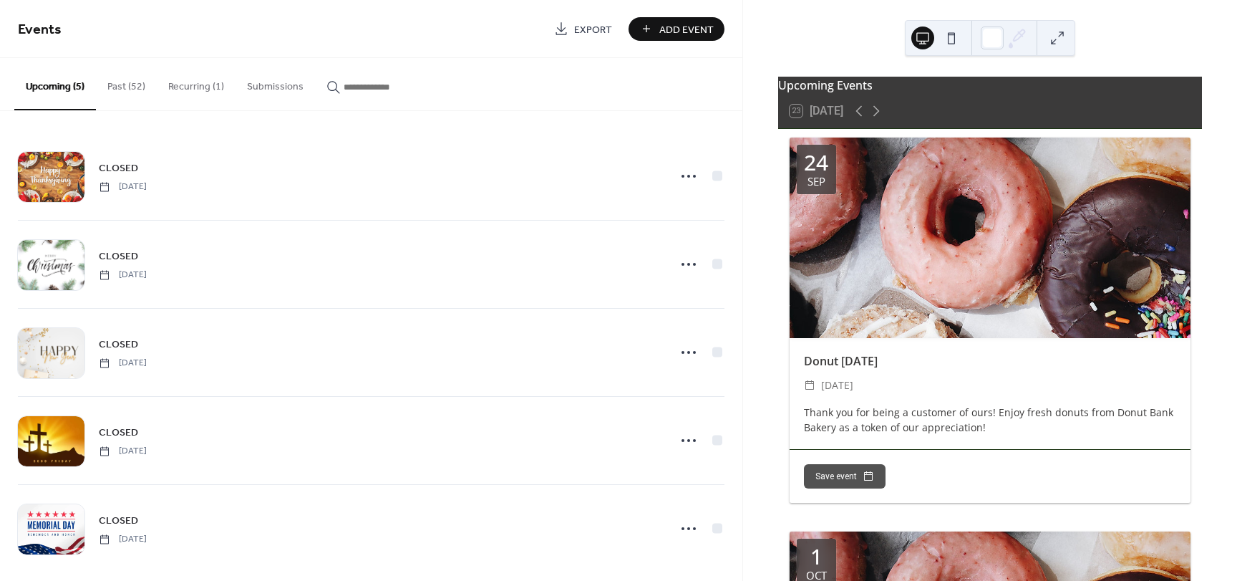
click at [125, 83] on button "Past (52)" at bounding box center [126, 83] width 61 height 51
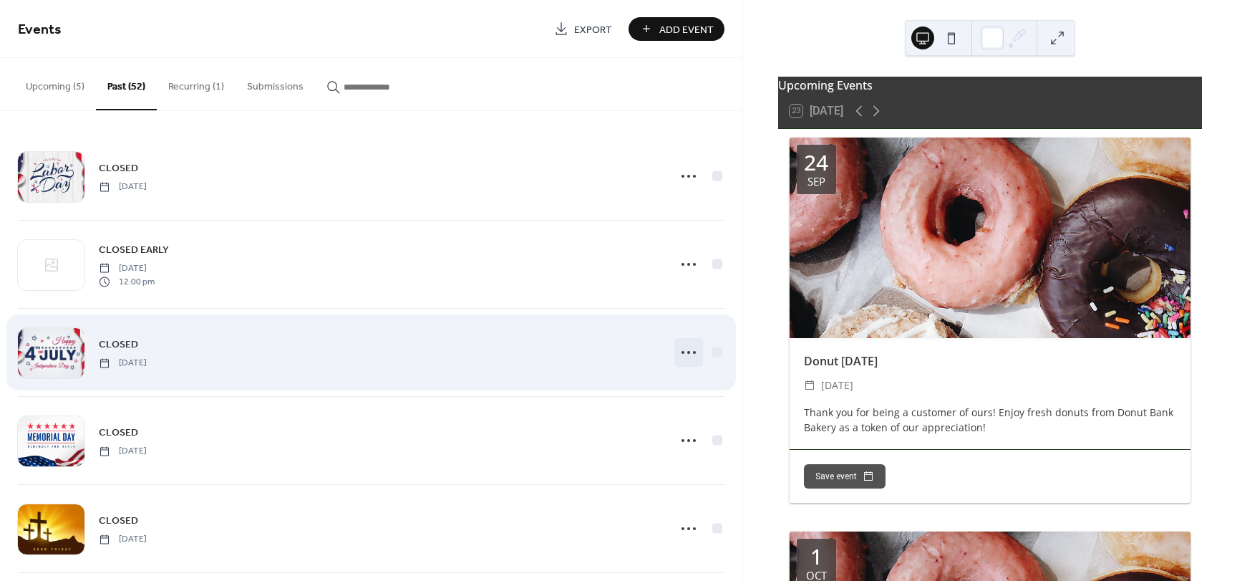
click at [687, 354] on icon at bounding box center [688, 352] width 23 height 23
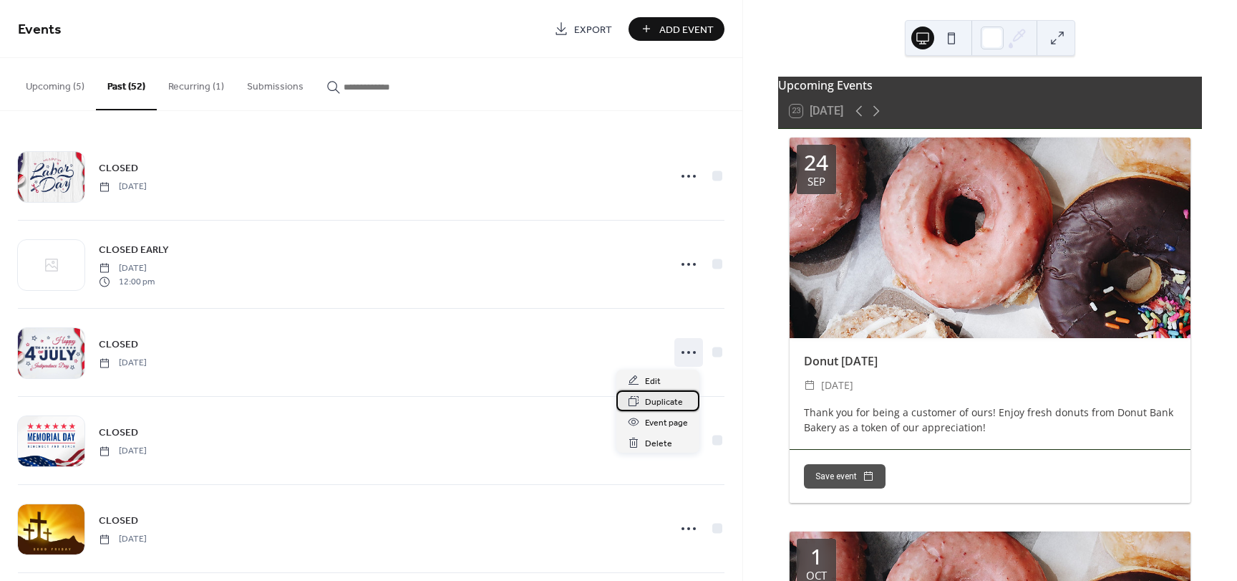
click at [659, 405] on span "Duplicate" at bounding box center [664, 402] width 38 height 15
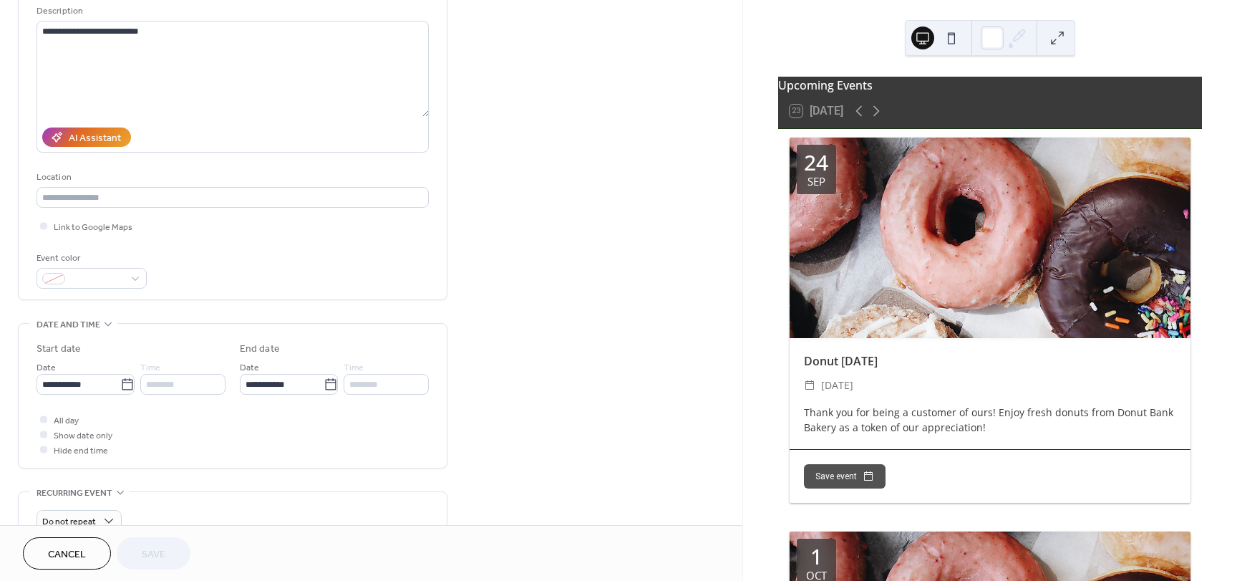
scroll to position [215, 0]
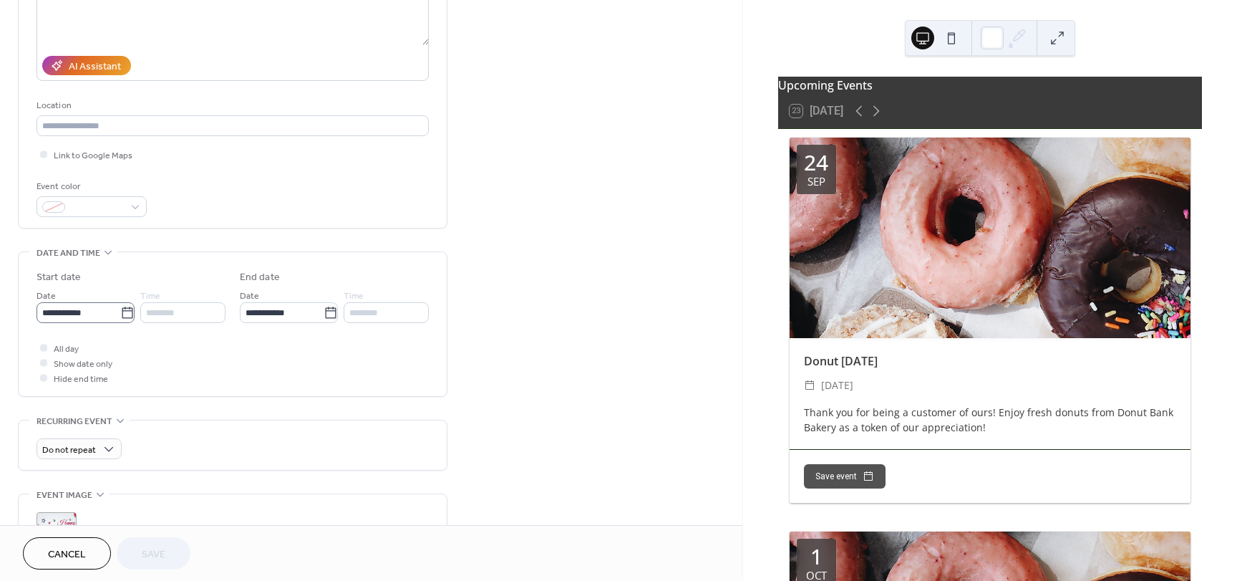
click at [125, 314] on icon at bounding box center [127, 313] width 14 height 14
click at [120, 314] on input "**********" at bounding box center [79, 312] width 84 height 21
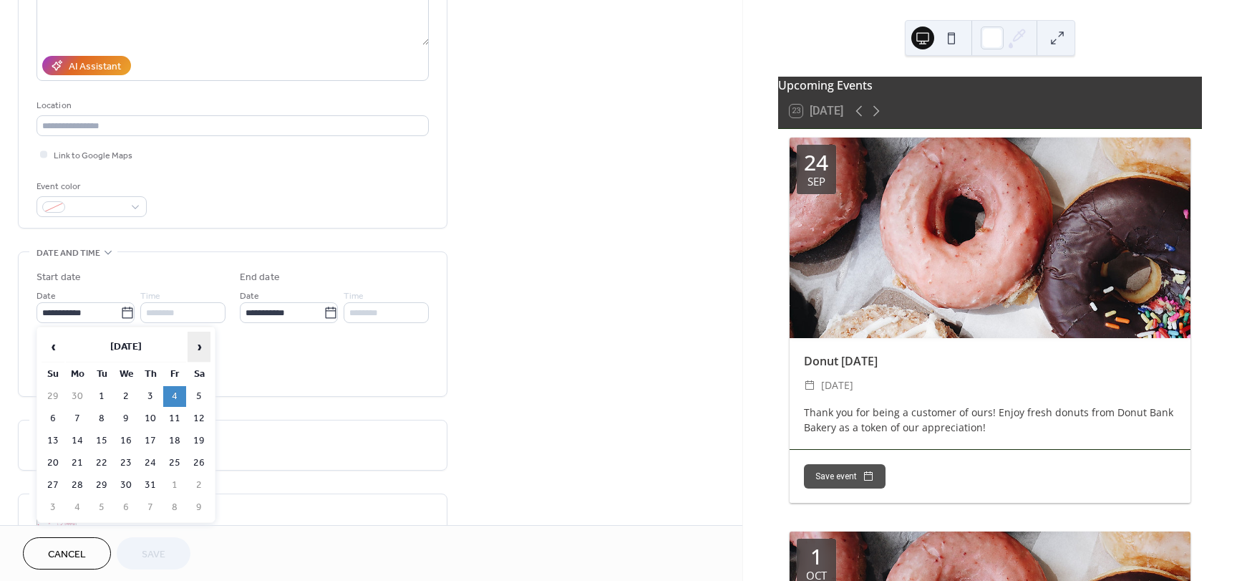
click at [197, 345] on span "›" at bounding box center [198, 346] width 21 height 29
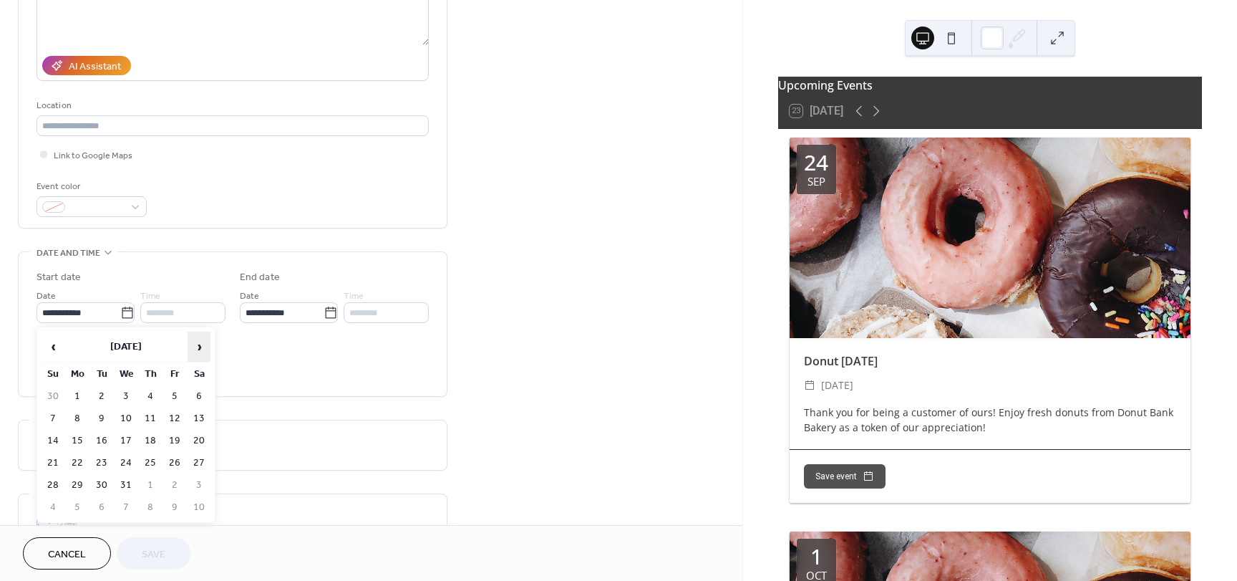
click at [197, 345] on span "›" at bounding box center [198, 346] width 21 height 29
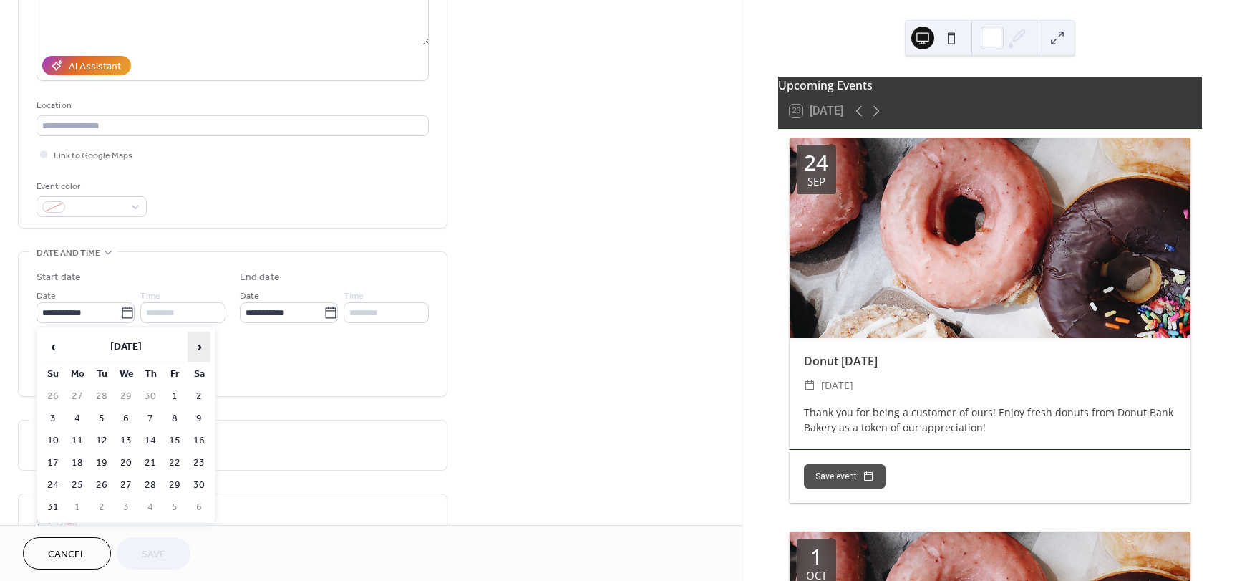
click at [197, 345] on span "›" at bounding box center [198, 346] width 21 height 29
click at [175, 395] on td "3" at bounding box center [174, 396] width 23 height 21
type input "**********"
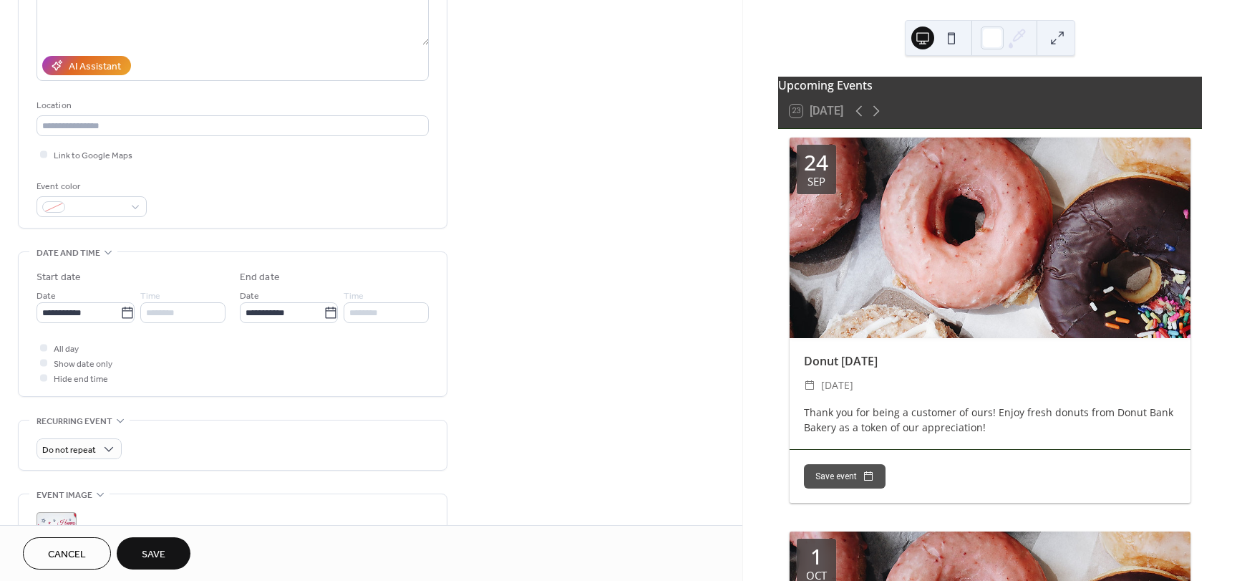
click at [161, 538] on button "Save" at bounding box center [154, 553] width 74 height 32
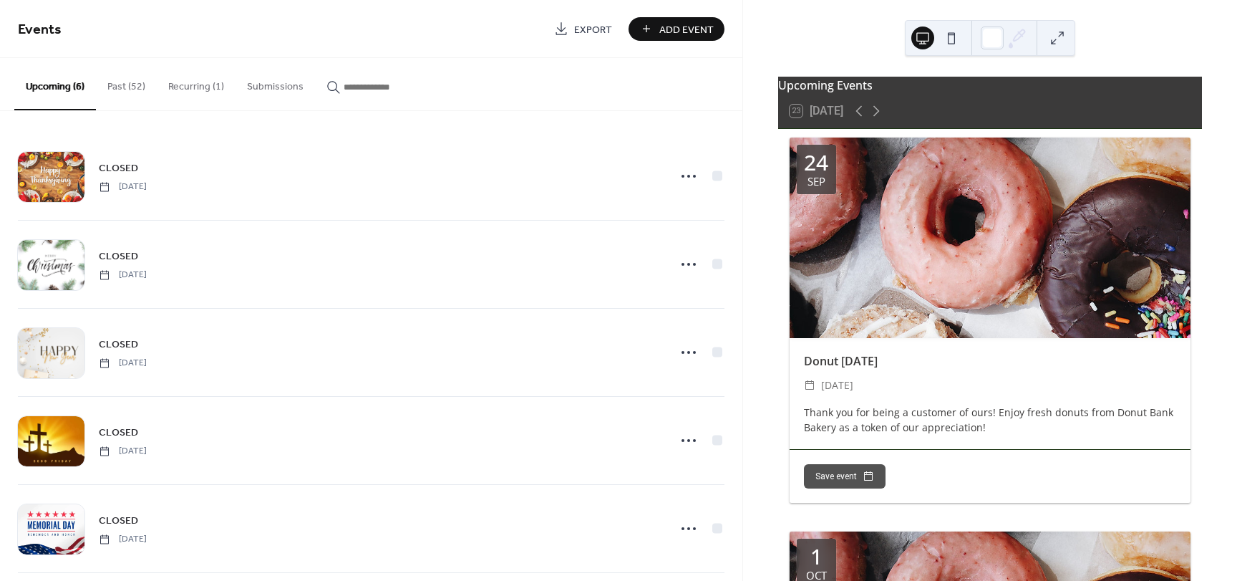
click at [126, 86] on button "Past (52)" at bounding box center [126, 83] width 61 height 51
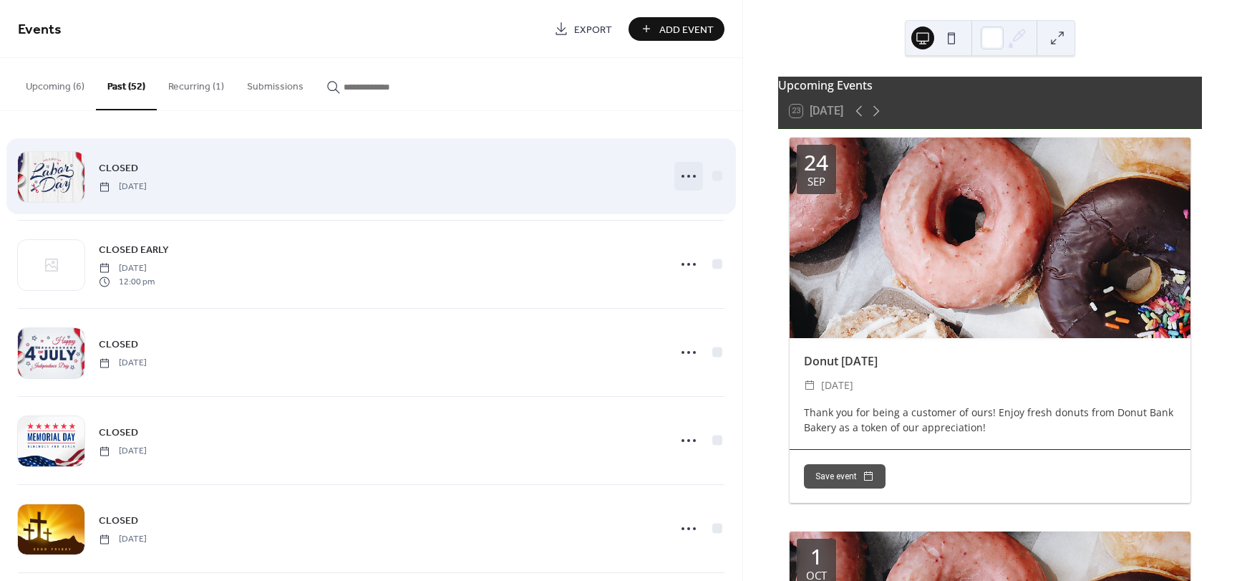
click at [682, 175] on icon at bounding box center [688, 176] width 23 height 23
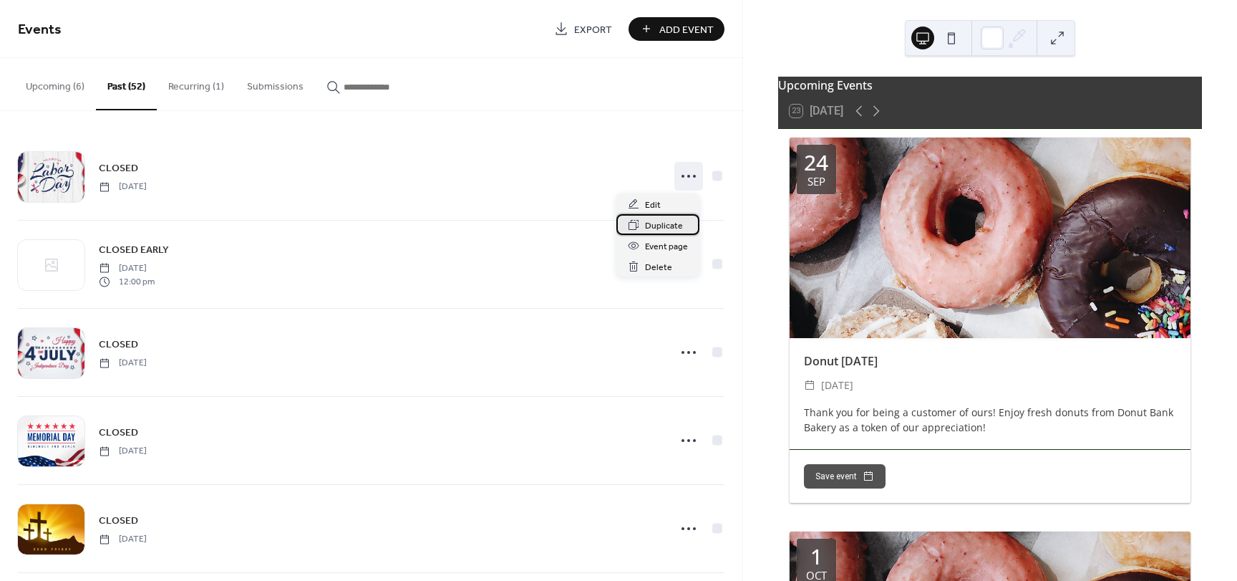
click at [662, 229] on span "Duplicate" at bounding box center [664, 225] width 38 height 15
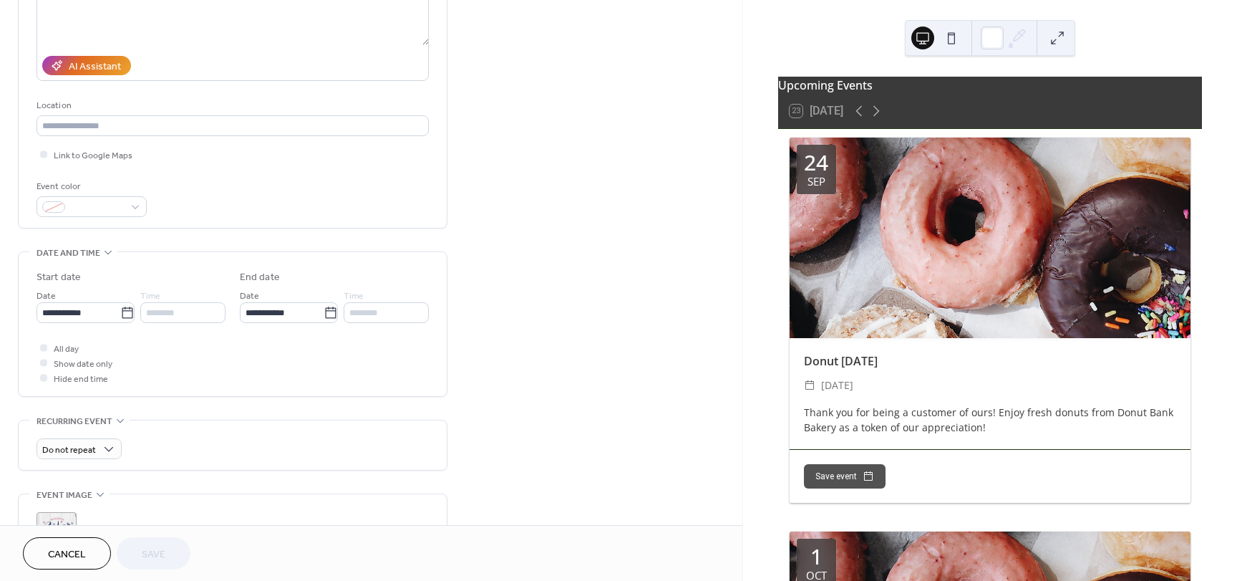
scroll to position [143, 0]
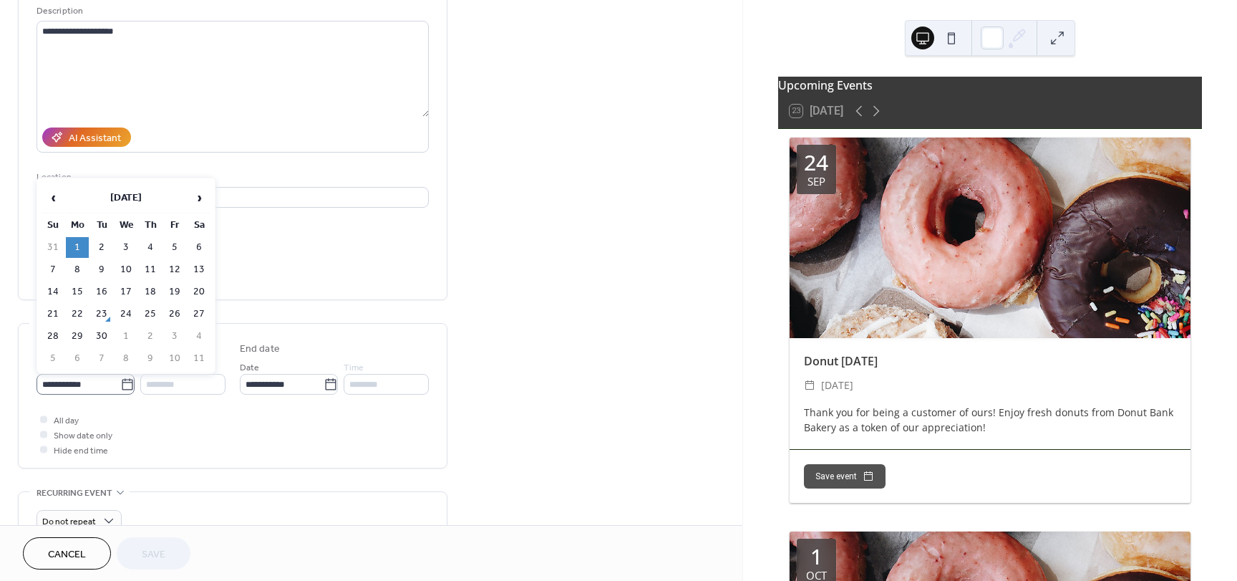
click at [127, 383] on icon at bounding box center [127, 384] width 14 height 14
click at [120, 383] on input "**********" at bounding box center [79, 384] width 84 height 21
click at [197, 198] on span "›" at bounding box center [198, 197] width 21 height 29
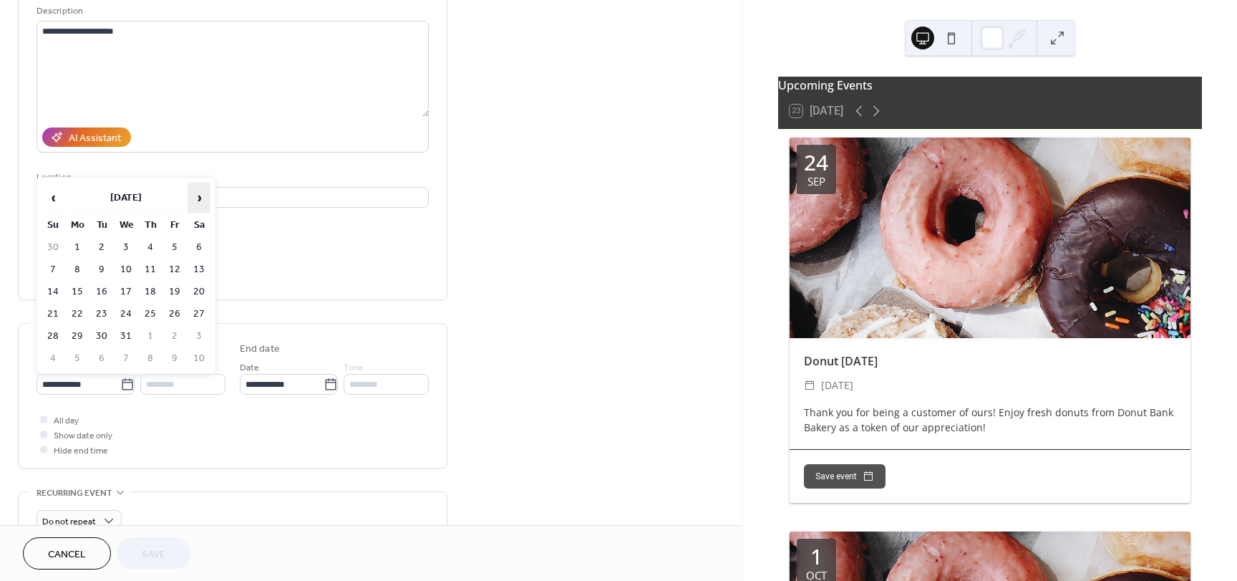
click at [197, 198] on span "›" at bounding box center [198, 197] width 21 height 29
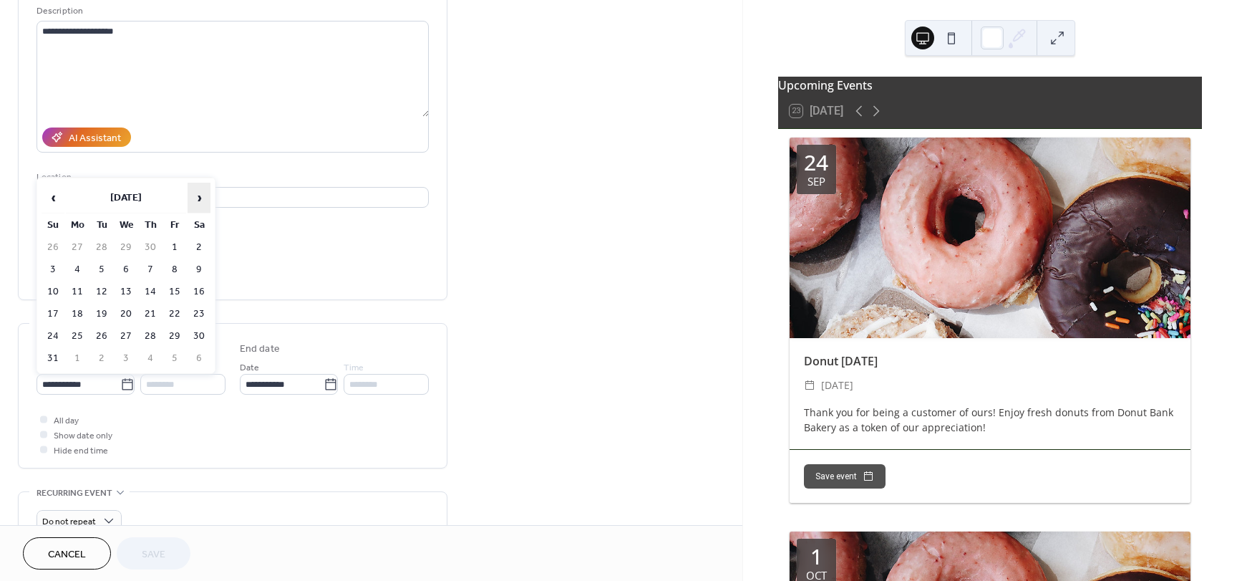
click at [197, 198] on span "›" at bounding box center [198, 197] width 21 height 29
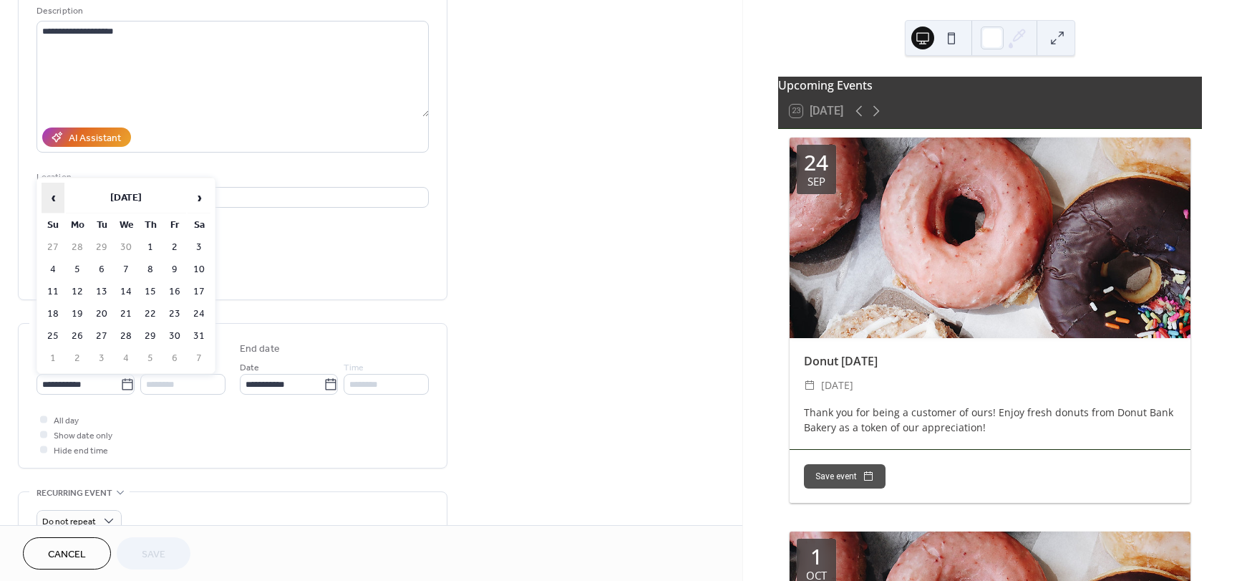
click at [52, 198] on span "‹" at bounding box center [52, 197] width 21 height 29
click at [123, 388] on icon at bounding box center [127, 384] width 14 height 14
click at [120, 388] on input "**********" at bounding box center [79, 384] width 84 height 21
click at [205, 199] on span "›" at bounding box center [198, 197] width 21 height 29
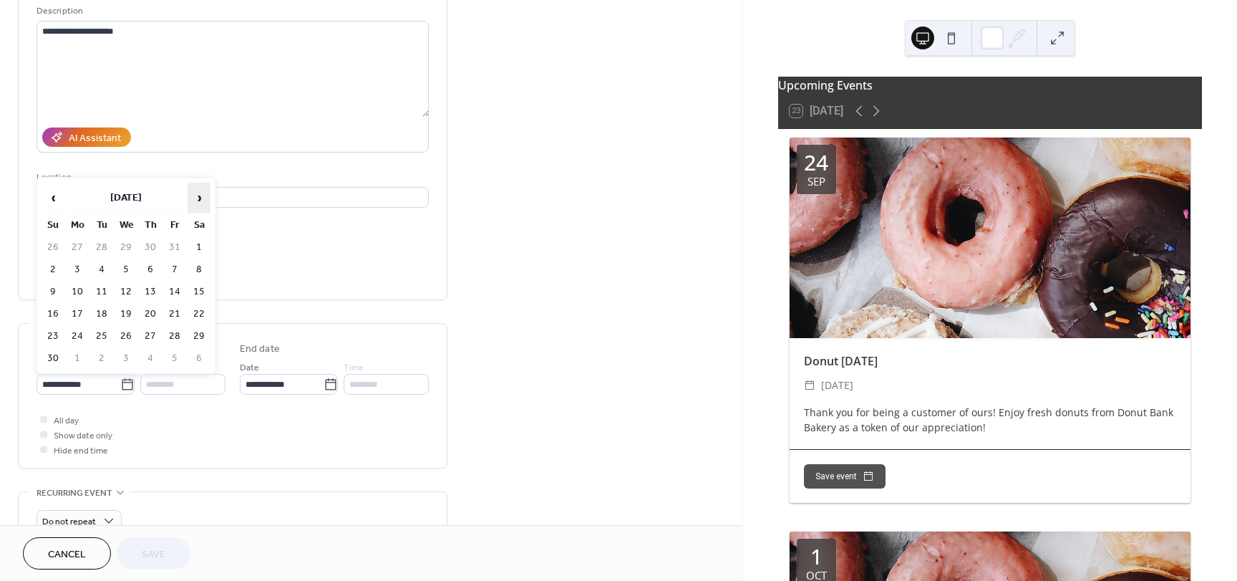
click at [205, 199] on span "›" at bounding box center [198, 197] width 21 height 29
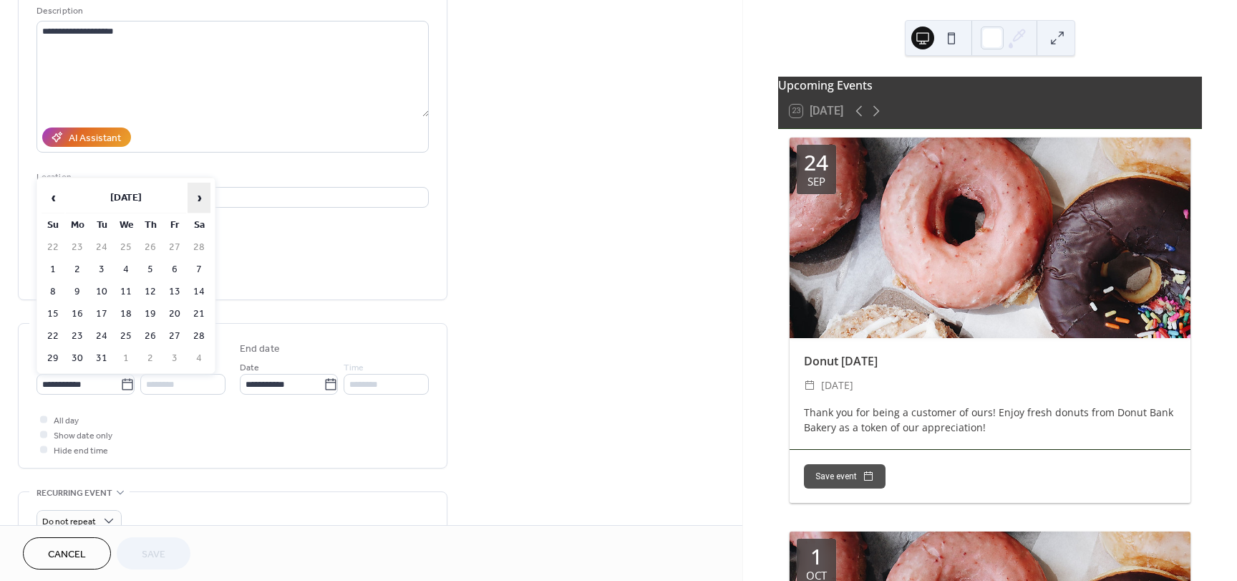
click at [205, 199] on span "›" at bounding box center [198, 197] width 21 height 29
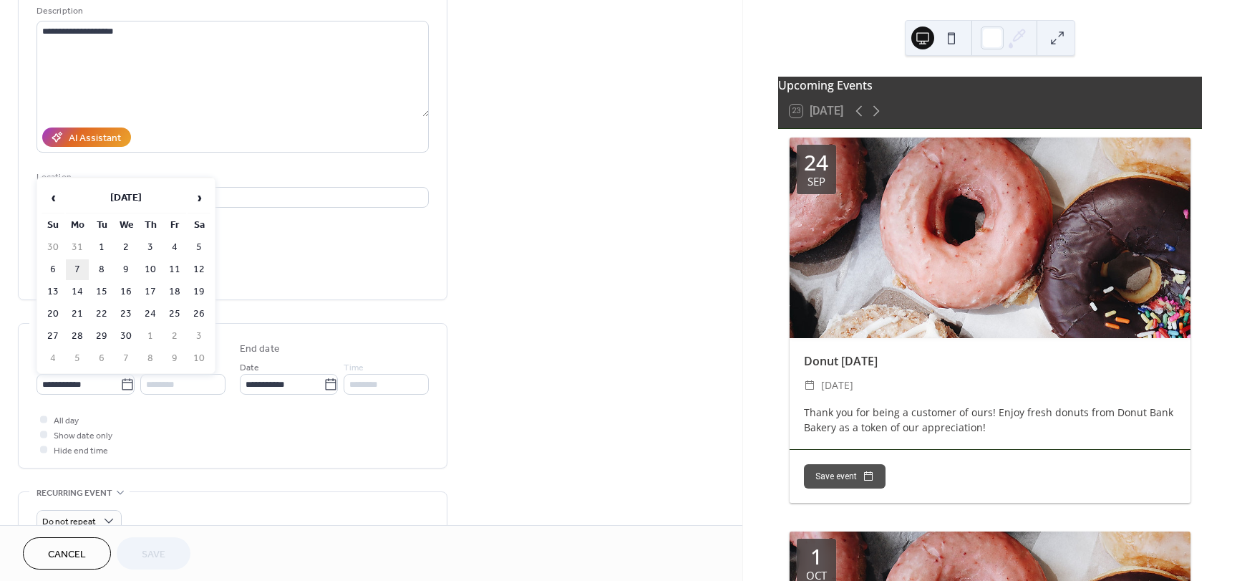
click at [82, 269] on td "7" at bounding box center [77, 269] width 23 height 21
type input "**********"
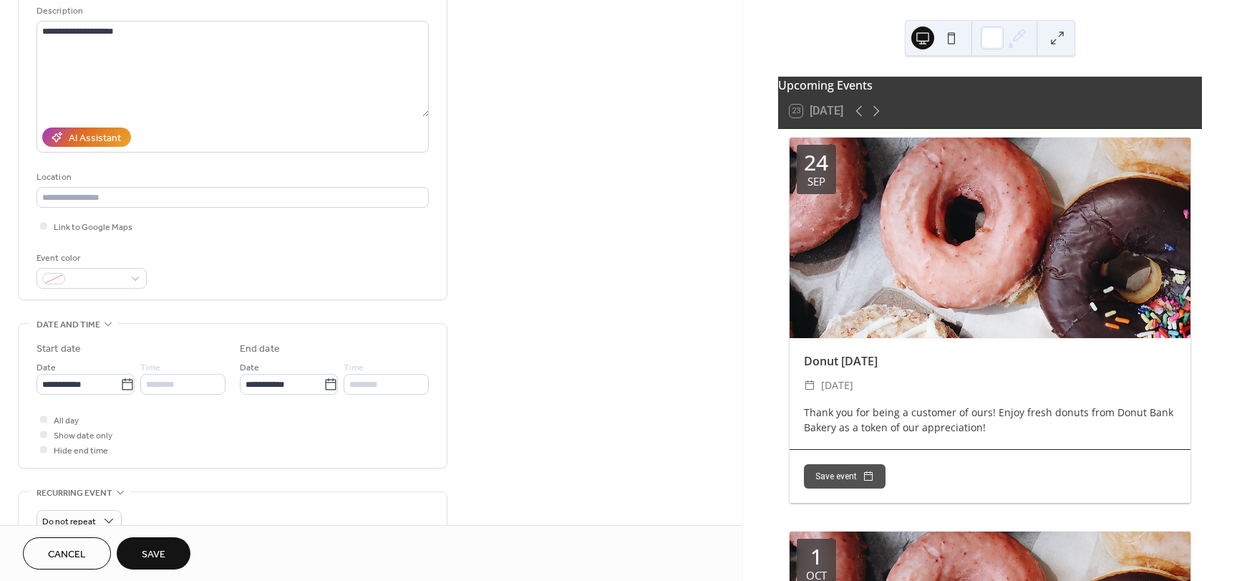
click at [165, 547] on span "Save" at bounding box center [154, 554] width 24 height 15
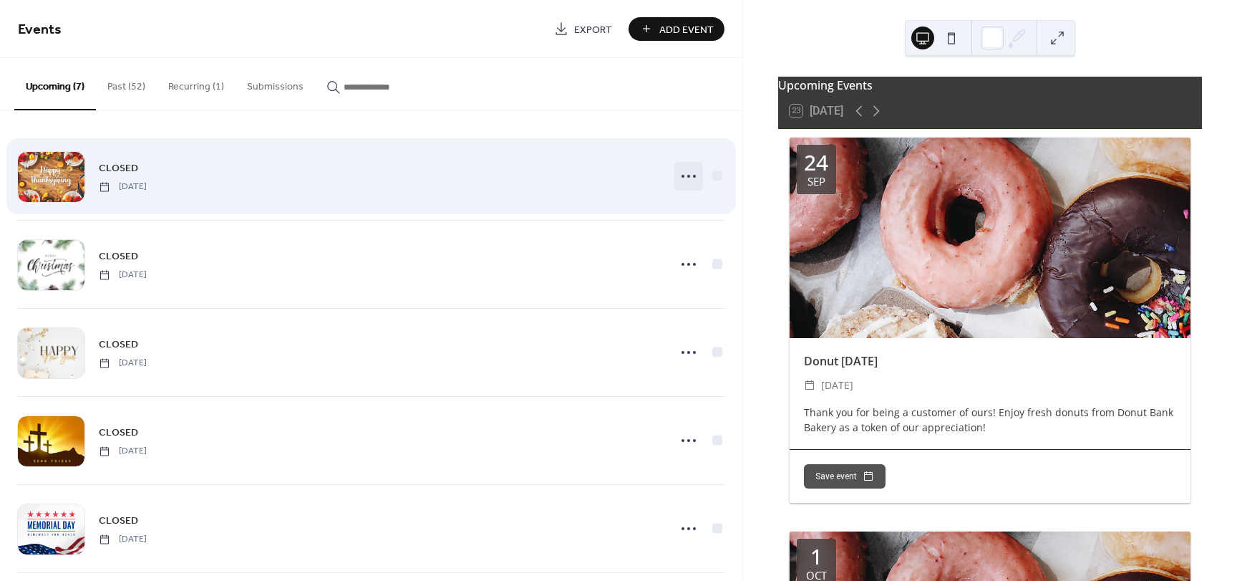
click at [683, 180] on icon at bounding box center [688, 176] width 23 height 23
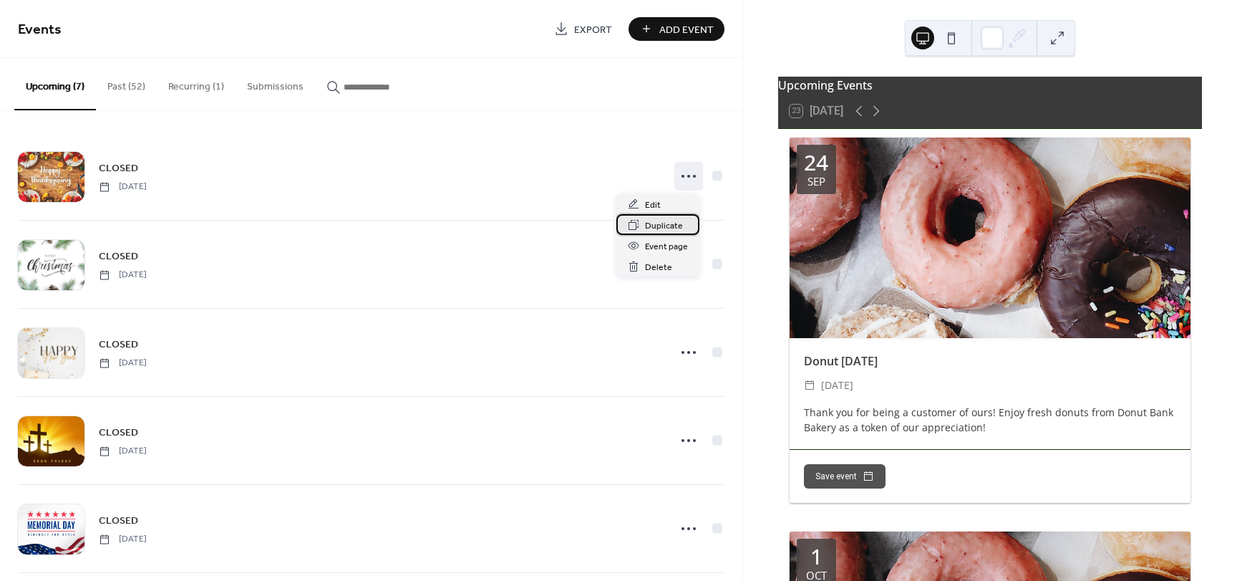
click at [669, 226] on span "Duplicate" at bounding box center [664, 225] width 38 height 15
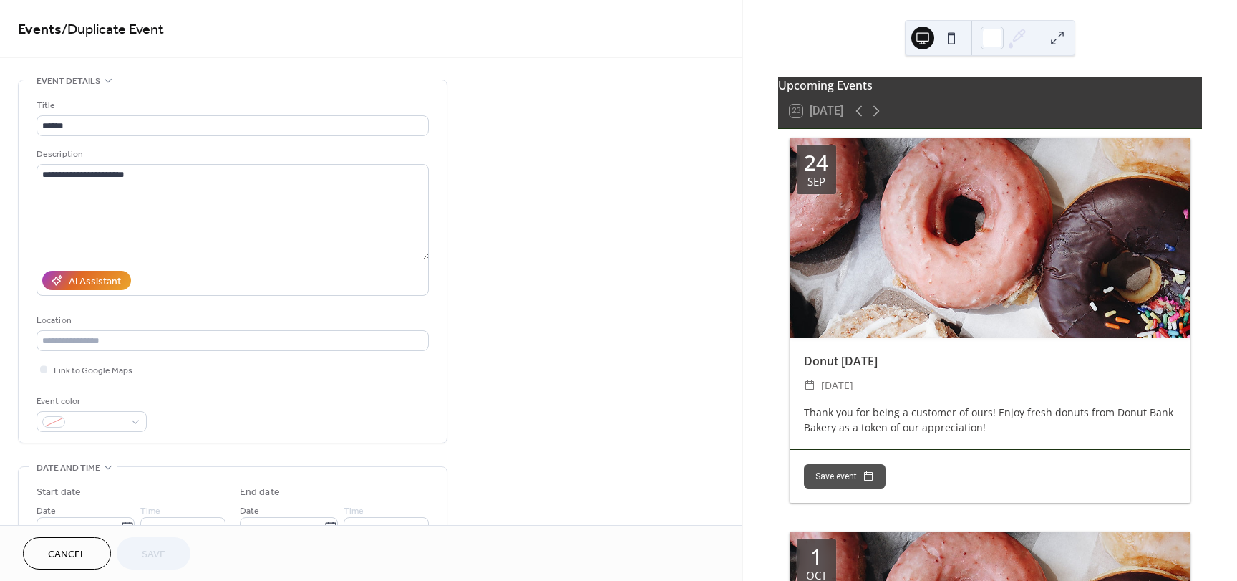
scroll to position [143, 0]
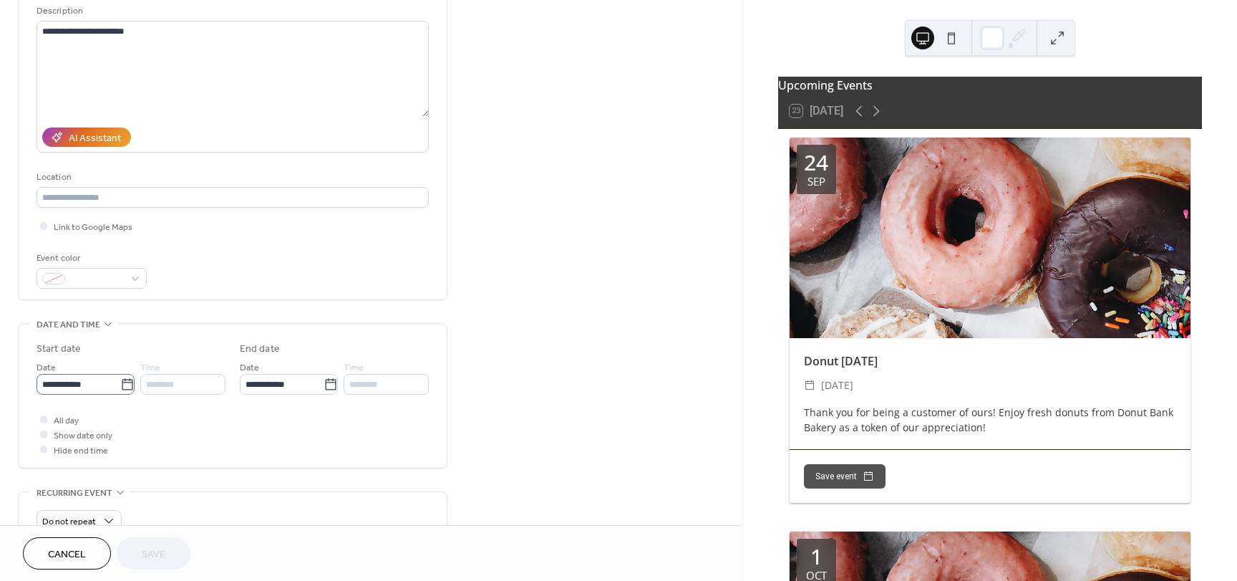
click at [126, 383] on icon at bounding box center [127, 384] width 14 height 14
click at [120, 383] on input "**********" at bounding box center [79, 384] width 84 height 21
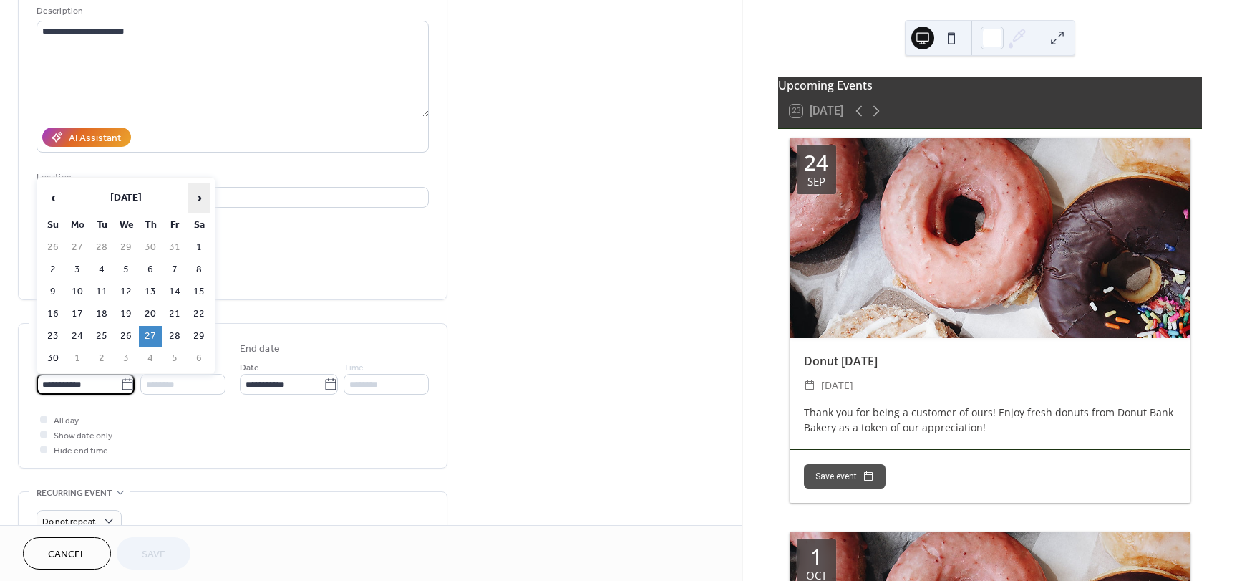
click at [201, 193] on span "›" at bounding box center [198, 197] width 21 height 29
click at [201, 194] on span "›" at bounding box center [198, 197] width 21 height 29
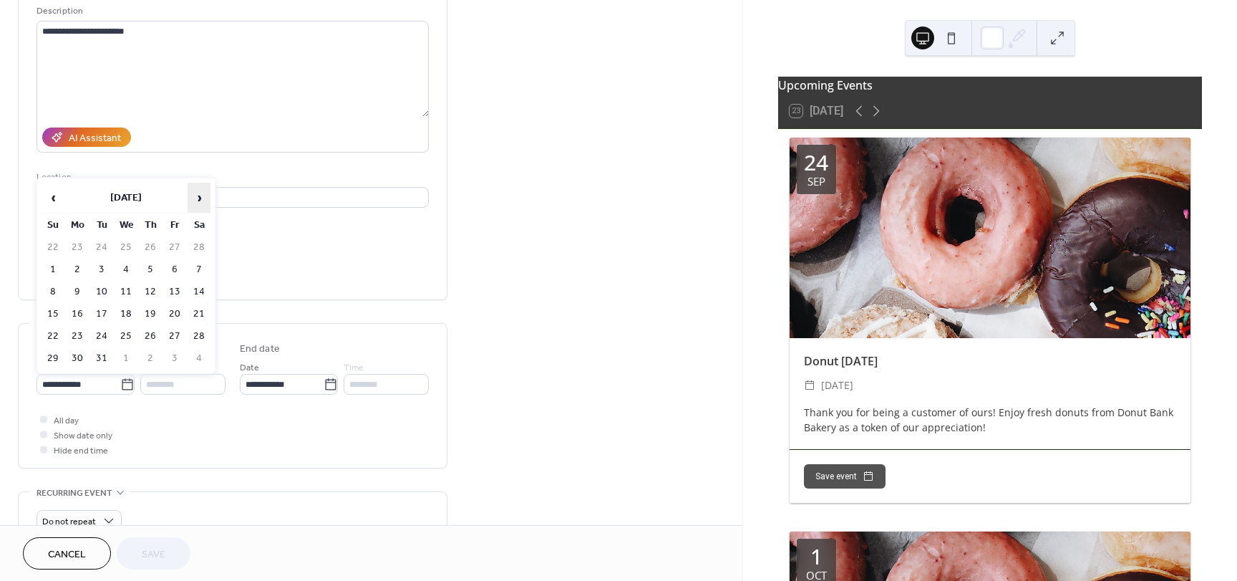
click at [200, 194] on span "›" at bounding box center [198, 197] width 21 height 29
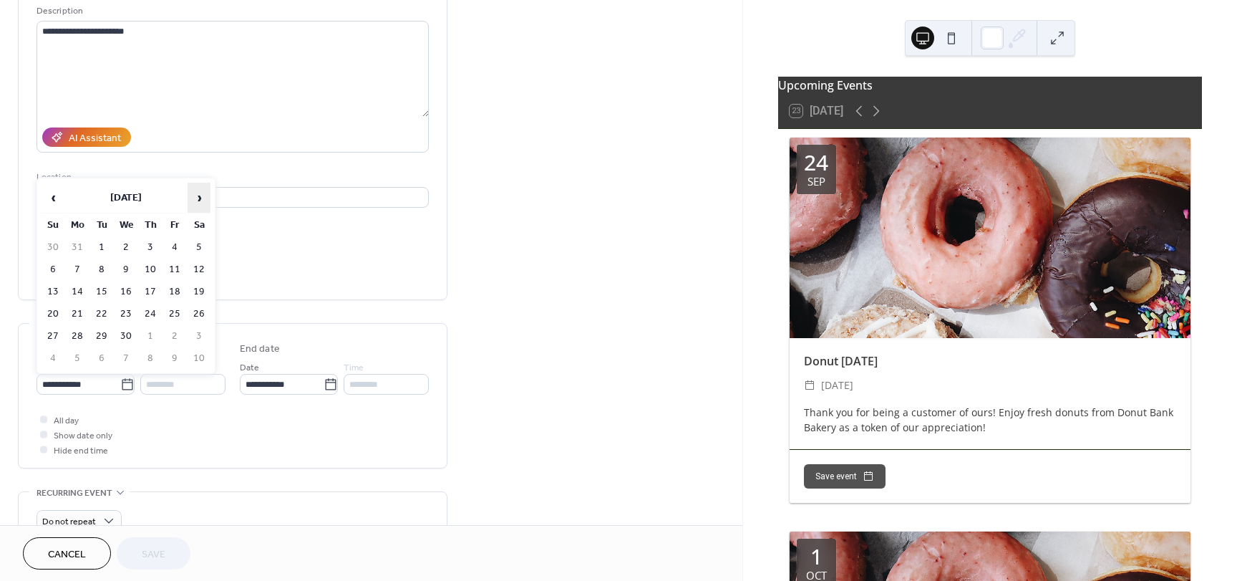
click at [200, 194] on span "›" at bounding box center [198, 197] width 21 height 29
click at [54, 197] on span "‹" at bounding box center [52, 197] width 21 height 29
click at [153, 337] on td "26" at bounding box center [150, 336] width 23 height 21
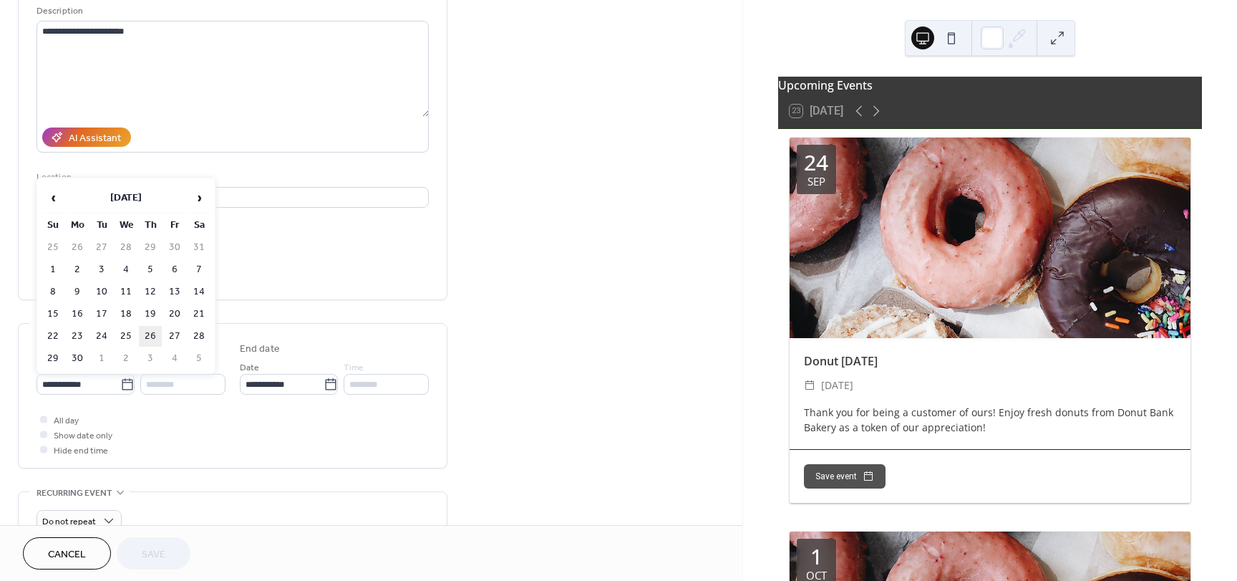
type input "**********"
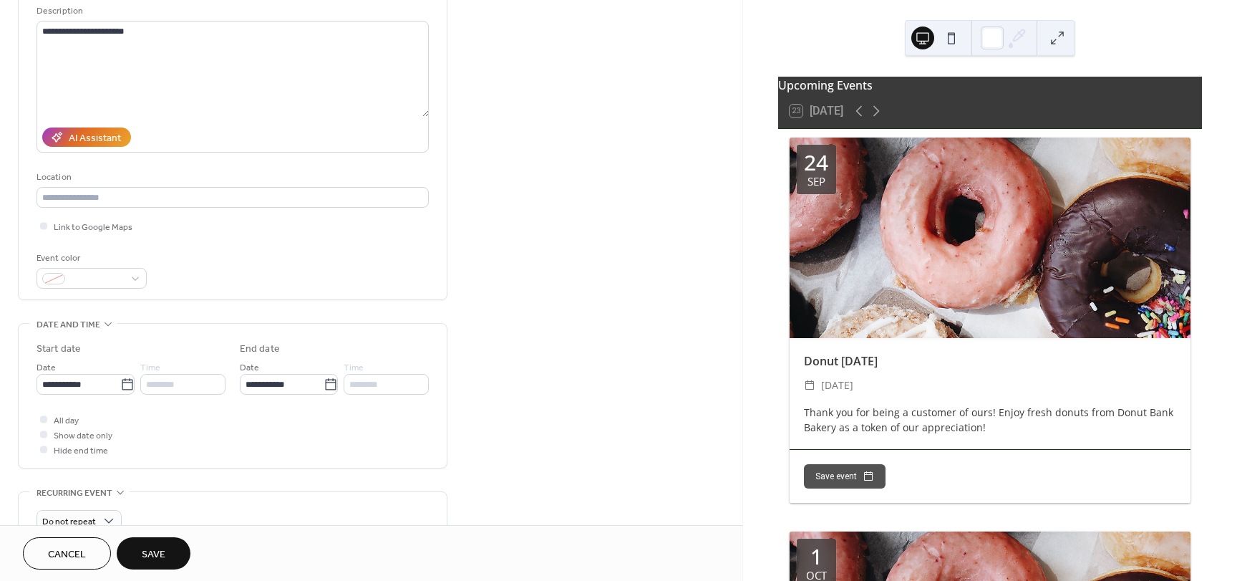
click at [166, 556] on button "Save" at bounding box center [154, 553] width 74 height 32
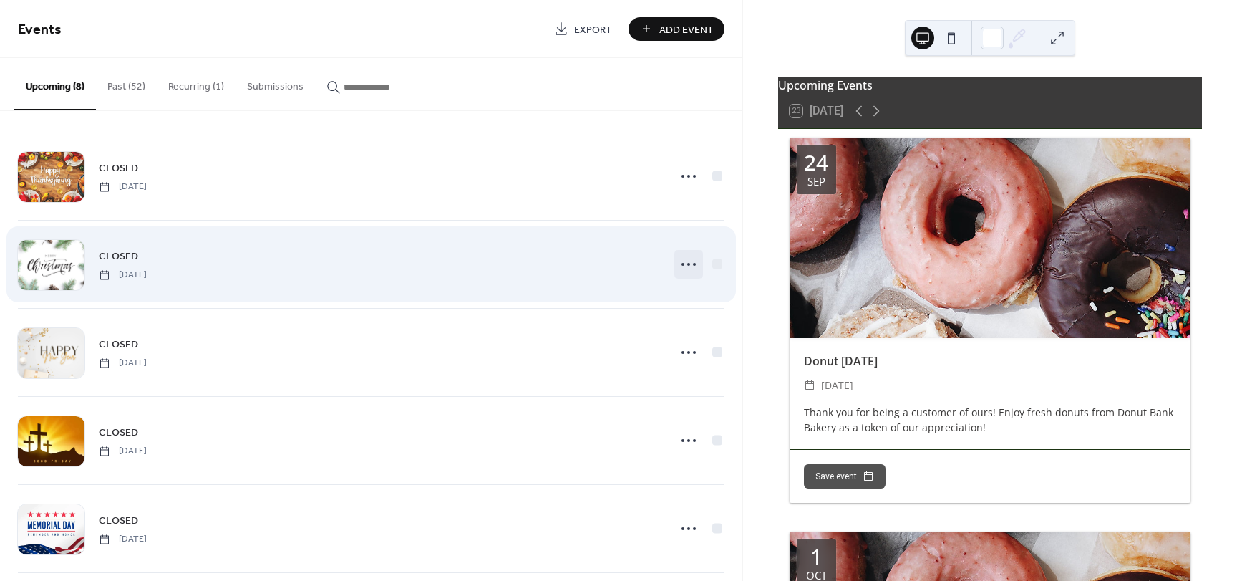
click at [687, 263] on circle at bounding box center [688, 264] width 3 height 3
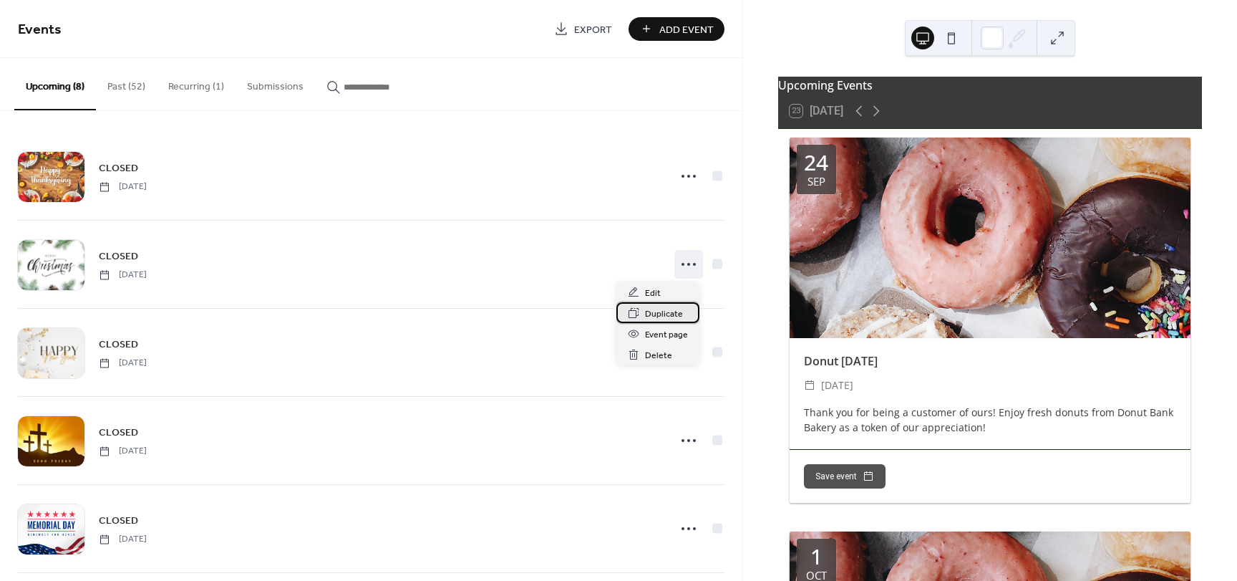
click at [653, 314] on span "Duplicate" at bounding box center [664, 313] width 38 height 15
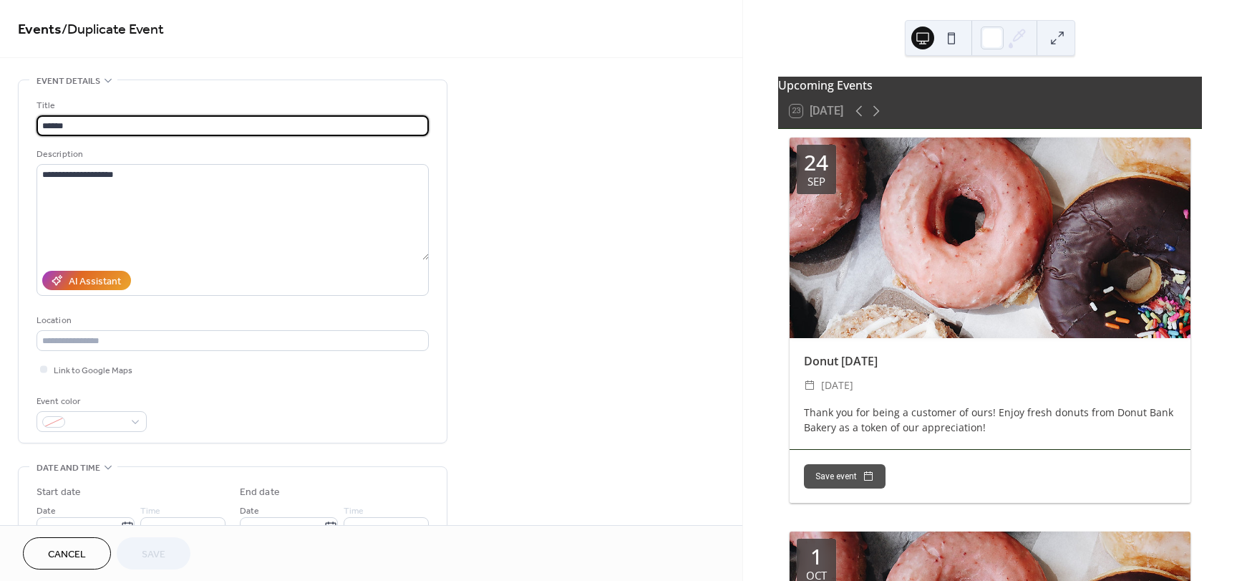
scroll to position [143, 0]
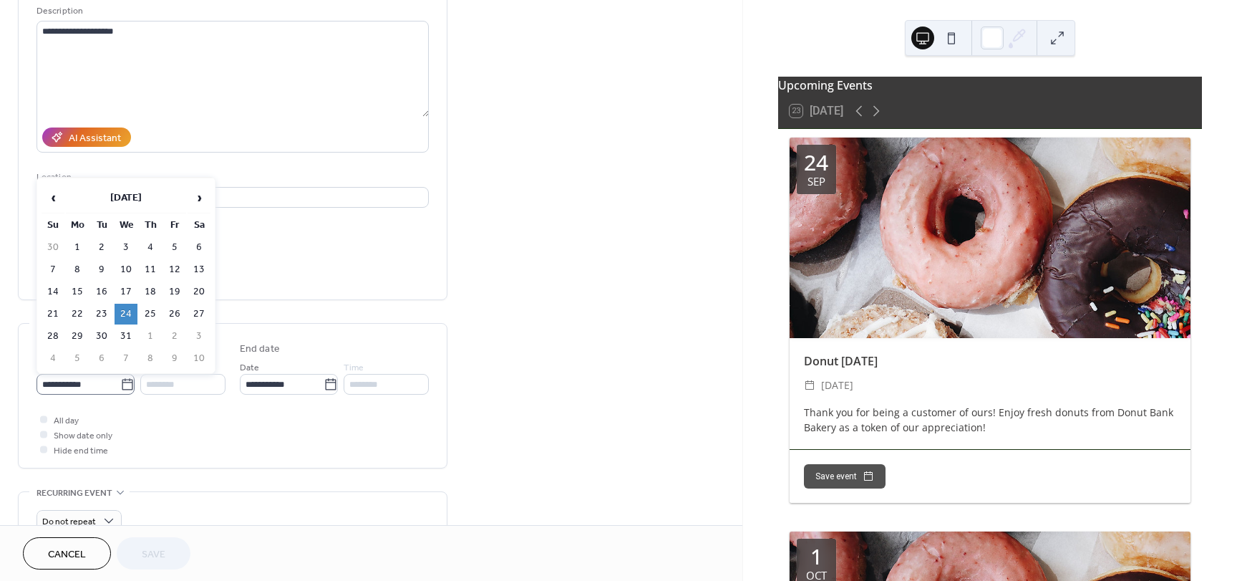
click at [122, 381] on icon at bounding box center [127, 383] width 11 height 11
click at [118, 381] on input "**********" at bounding box center [79, 384] width 84 height 21
click at [202, 200] on span "›" at bounding box center [198, 197] width 21 height 29
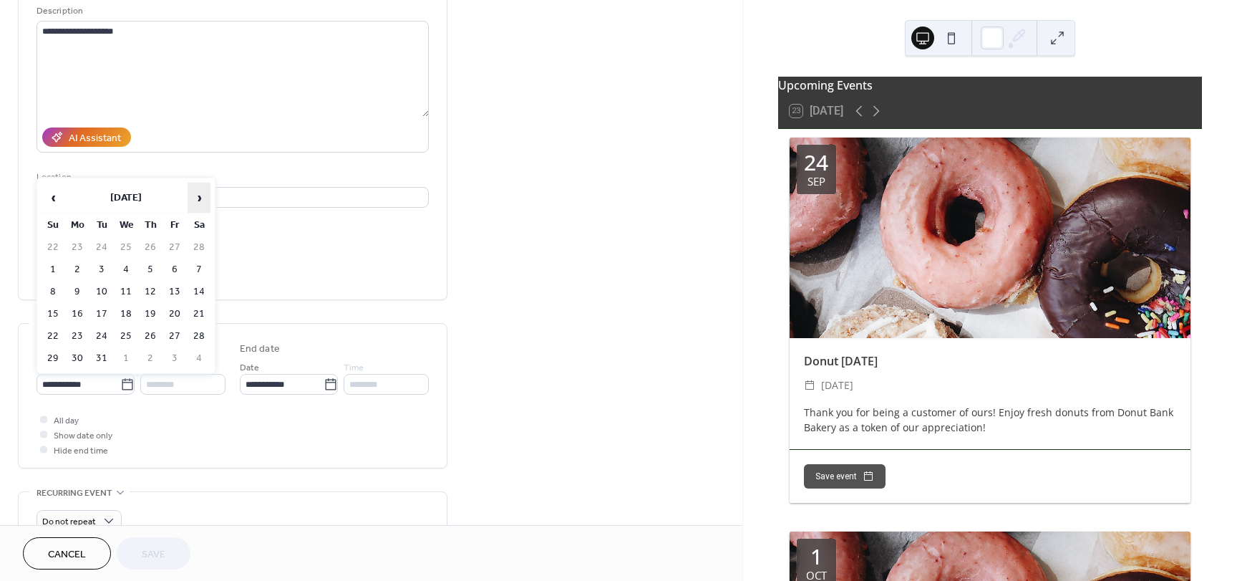
click at [202, 200] on span "›" at bounding box center [198, 197] width 21 height 29
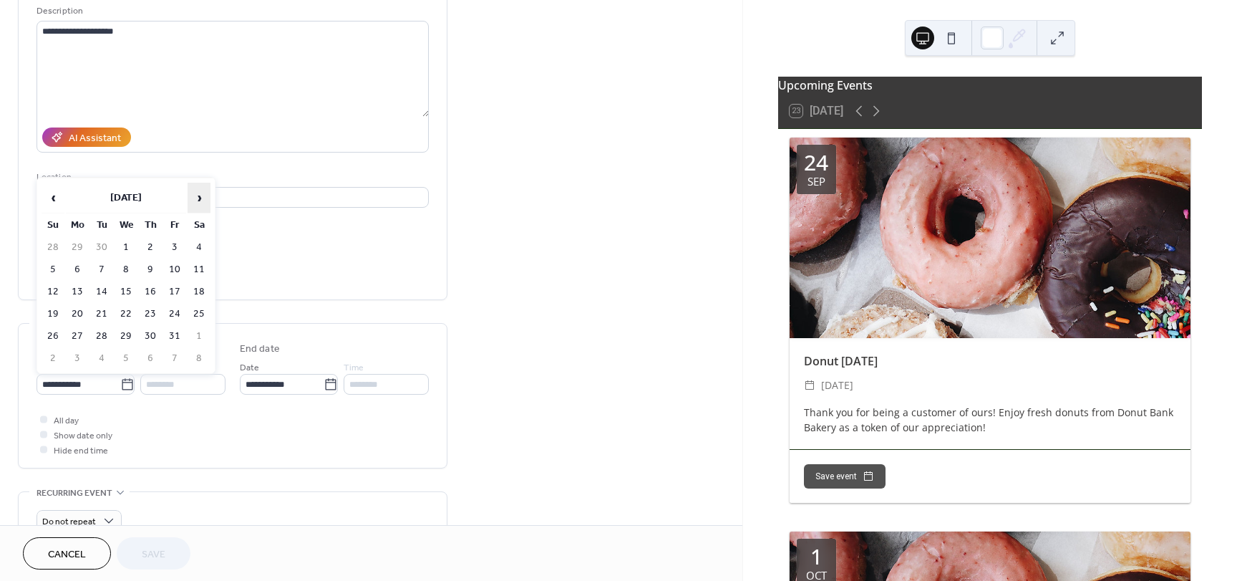
click at [202, 200] on span "›" at bounding box center [198, 197] width 21 height 29
click at [155, 317] on td "24" at bounding box center [150, 314] width 23 height 21
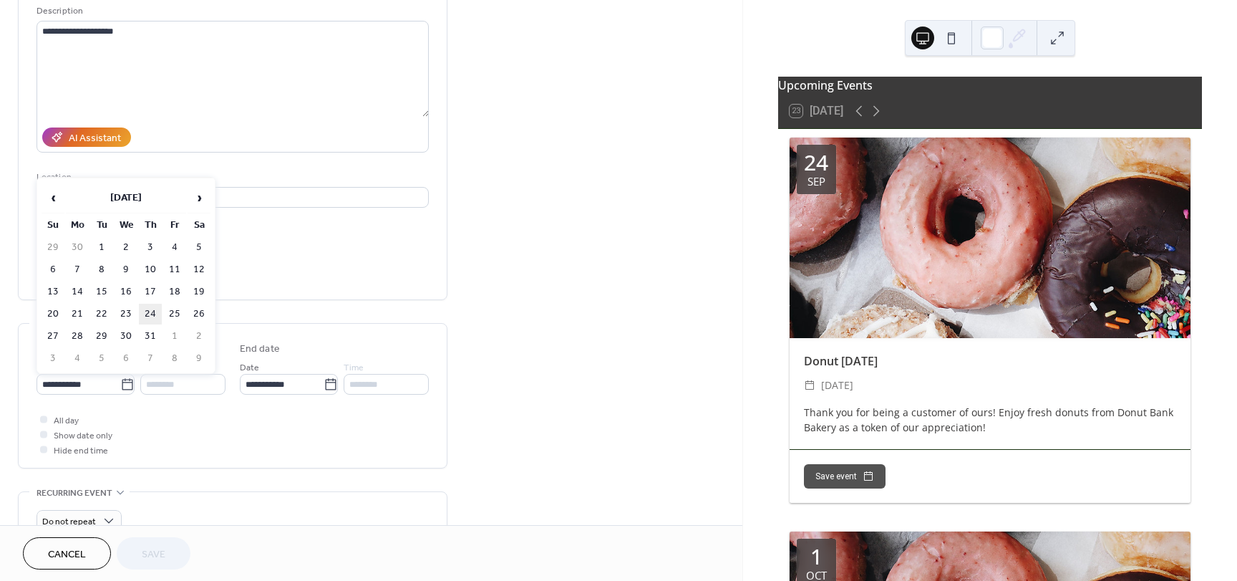
type input "**********"
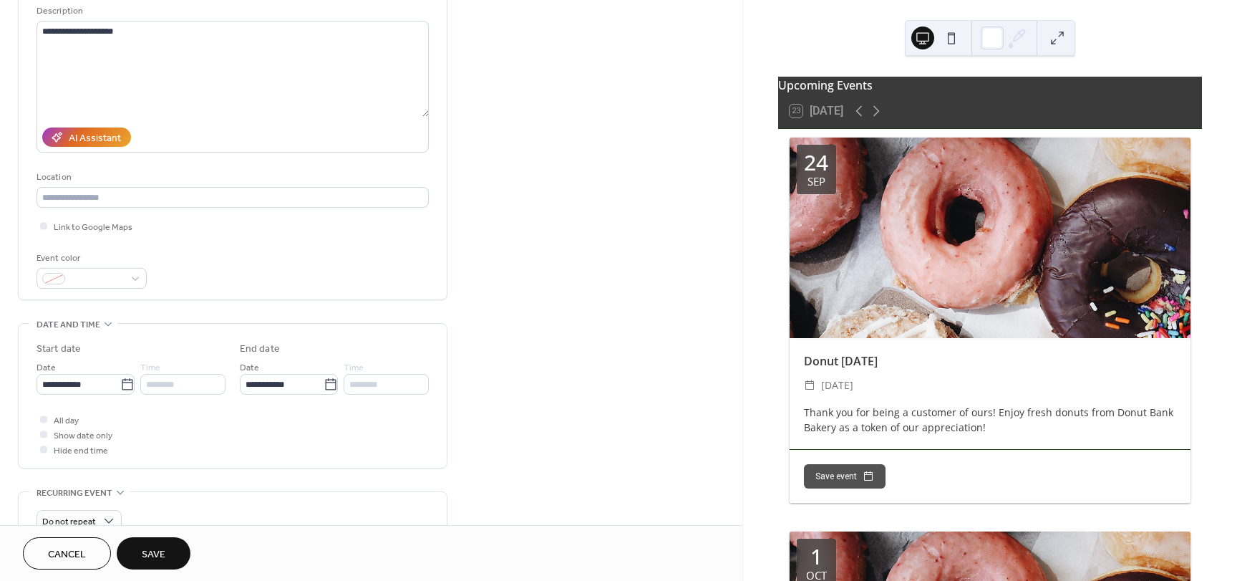
click at [156, 551] on span "Save" at bounding box center [154, 554] width 24 height 15
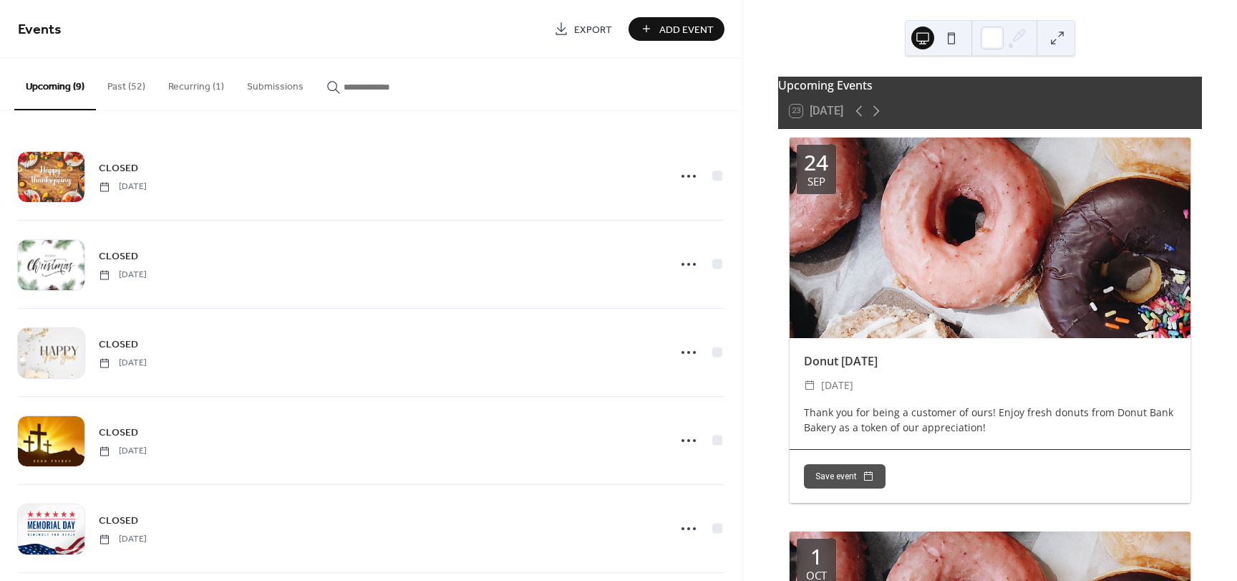
click at [956, 35] on button at bounding box center [951, 37] width 23 height 23
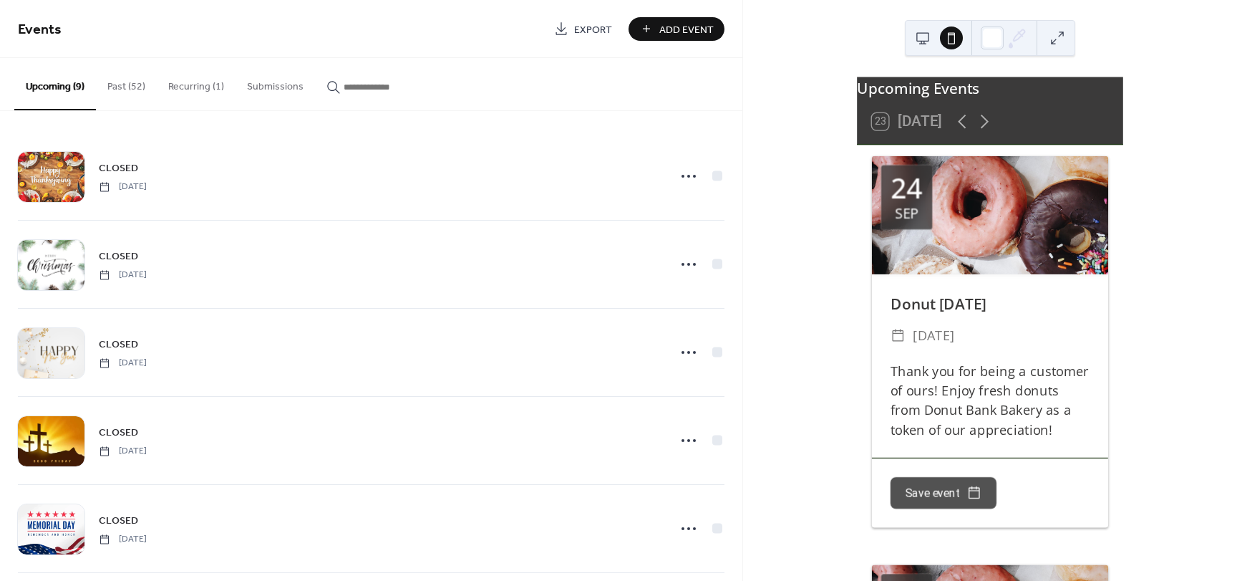
click at [921, 38] on button at bounding box center [922, 37] width 23 height 23
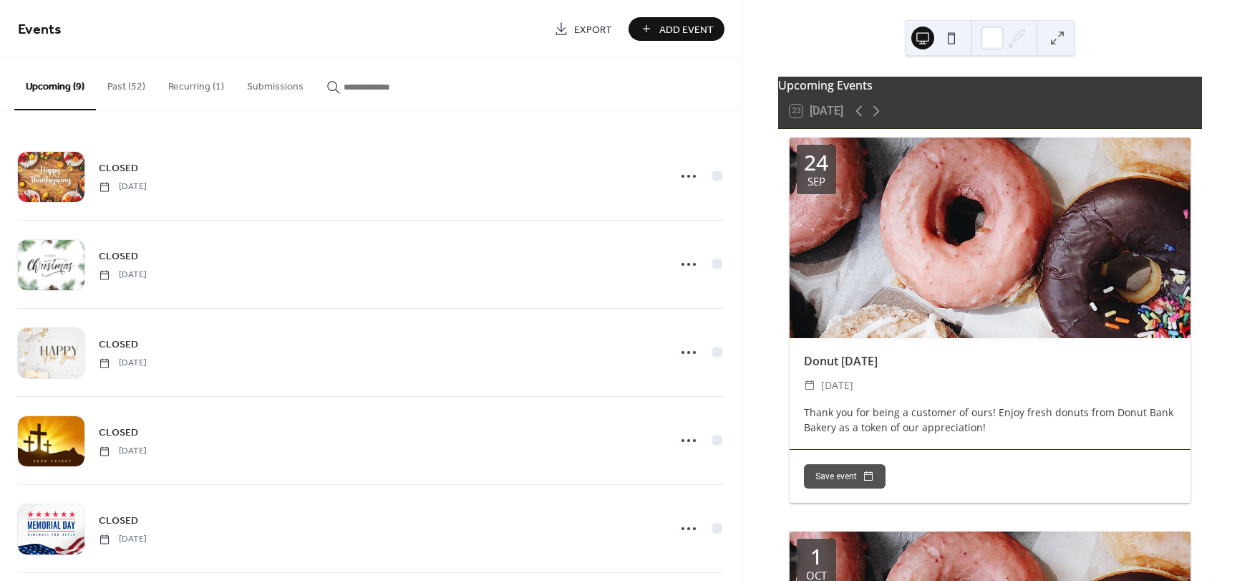
click at [783, 41] on div "Upcoming Events 23 Today 24 Sep Donut Wednesday ​ Wednesday, September 24, 2025…" at bounding box center [990, 290] width 494 height 581
click at [954, 44] on button at bounding box center [951, 37] width 23 height 23
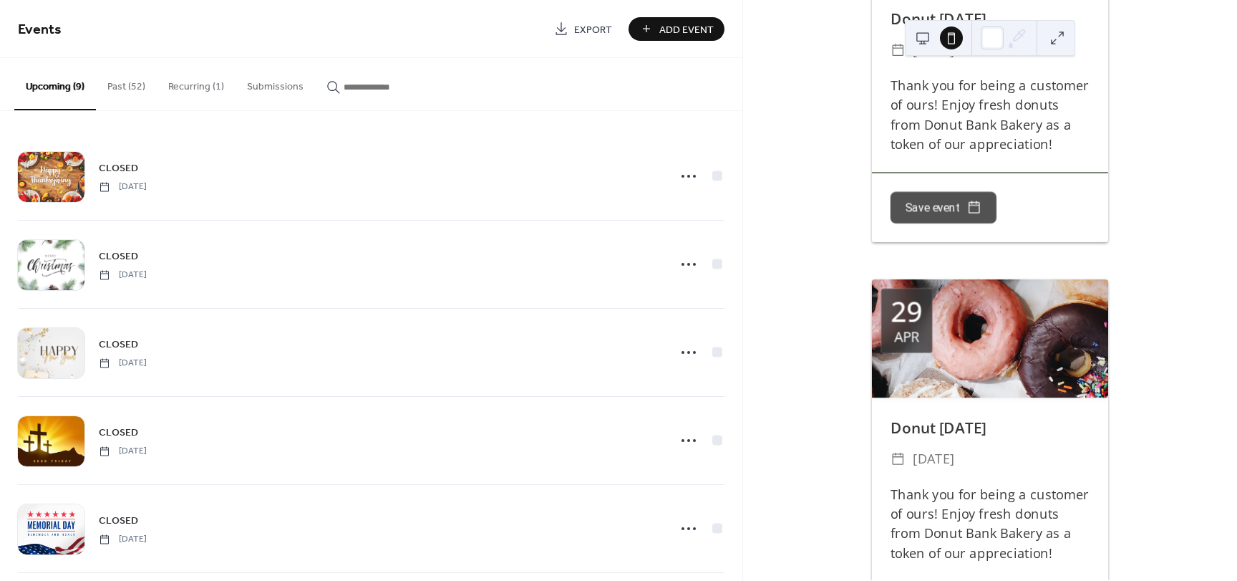
scroll to position [11599, 0]
